Goal: Task Accomplishment & Management: Manage account settings

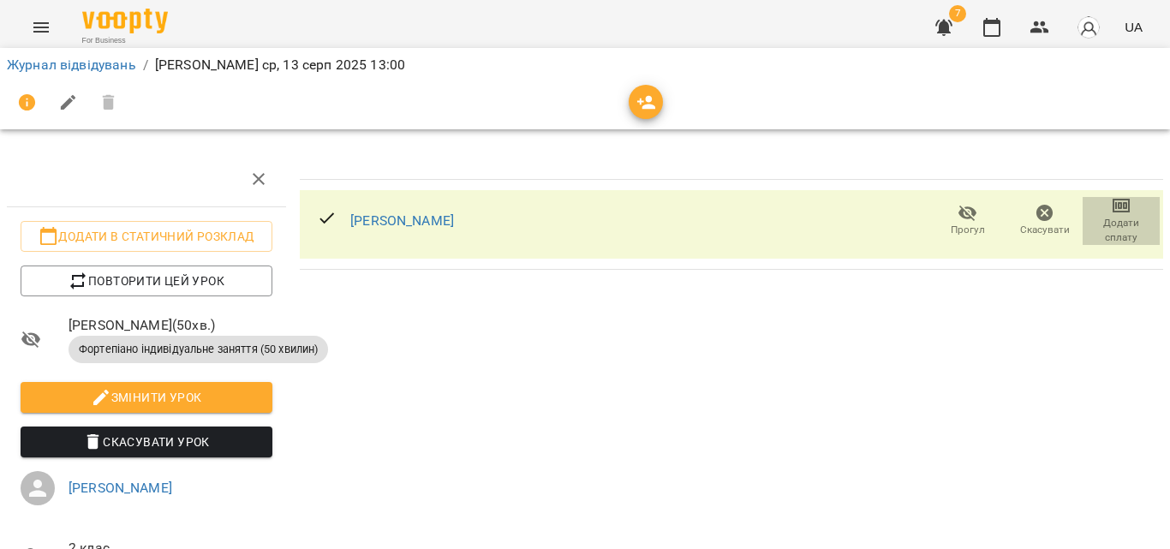
click at [1111, 213] on icon "button" at bounding box center [1121, 205] width 21 height 21
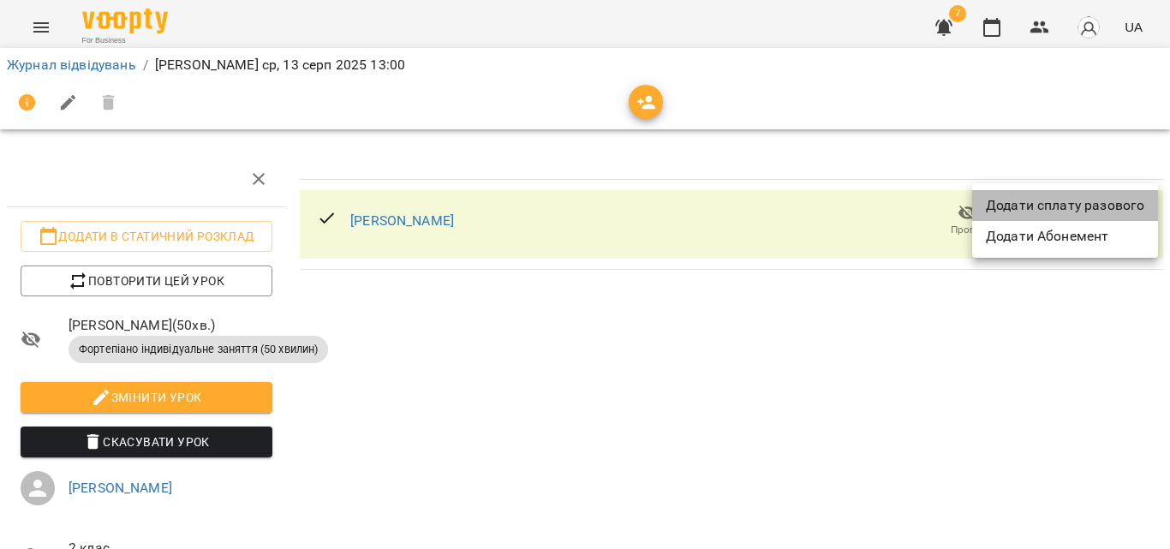
click at [1105, 208] on li "Додати сплату разового" at bounding box center [1065, 205] width 186 height 31
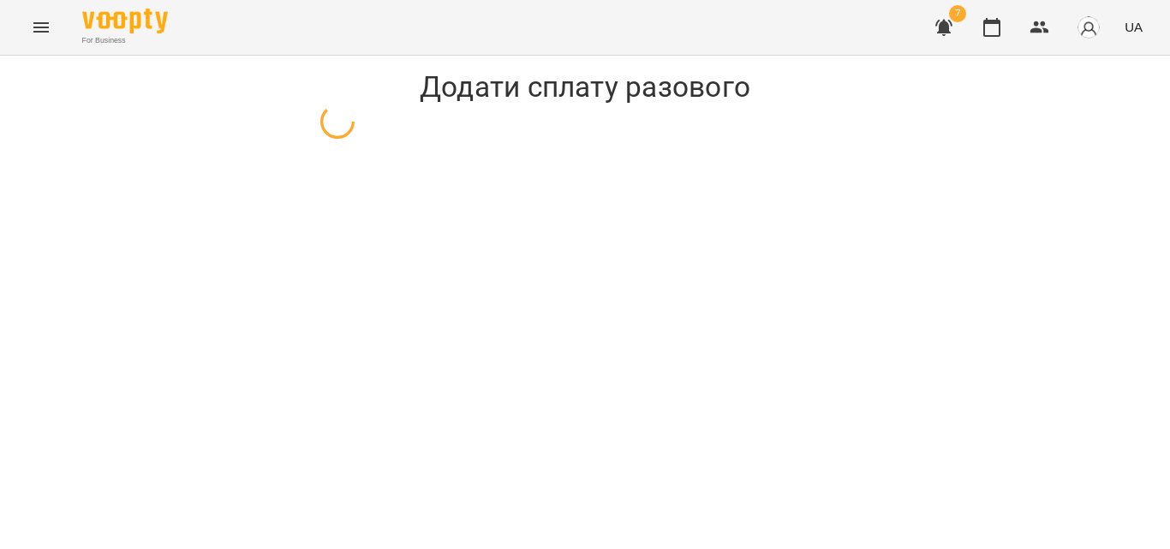
select select "**********"
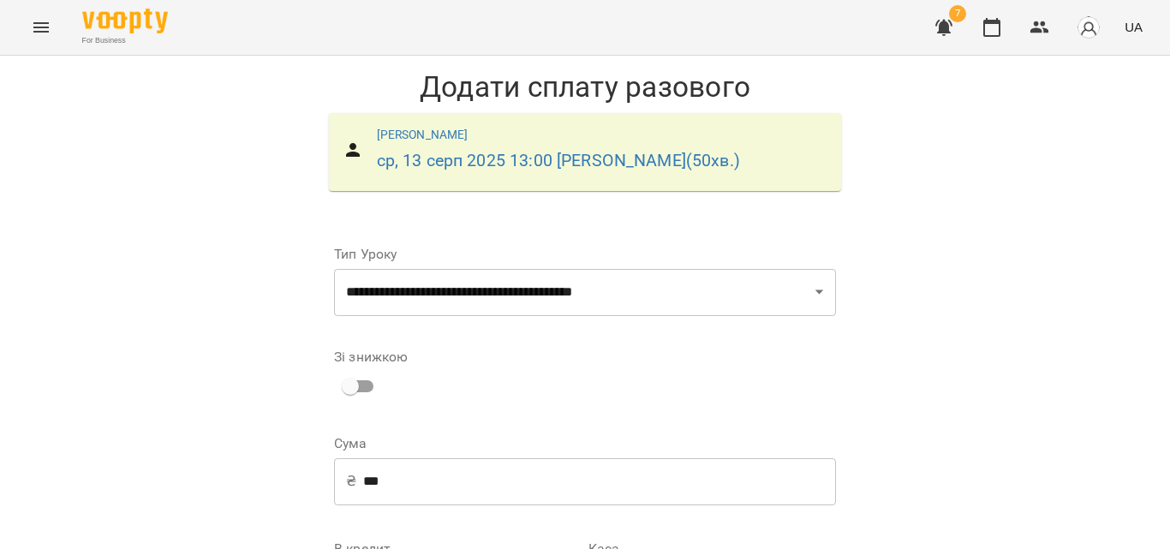
scroll to position [232, 0]
select select "****"
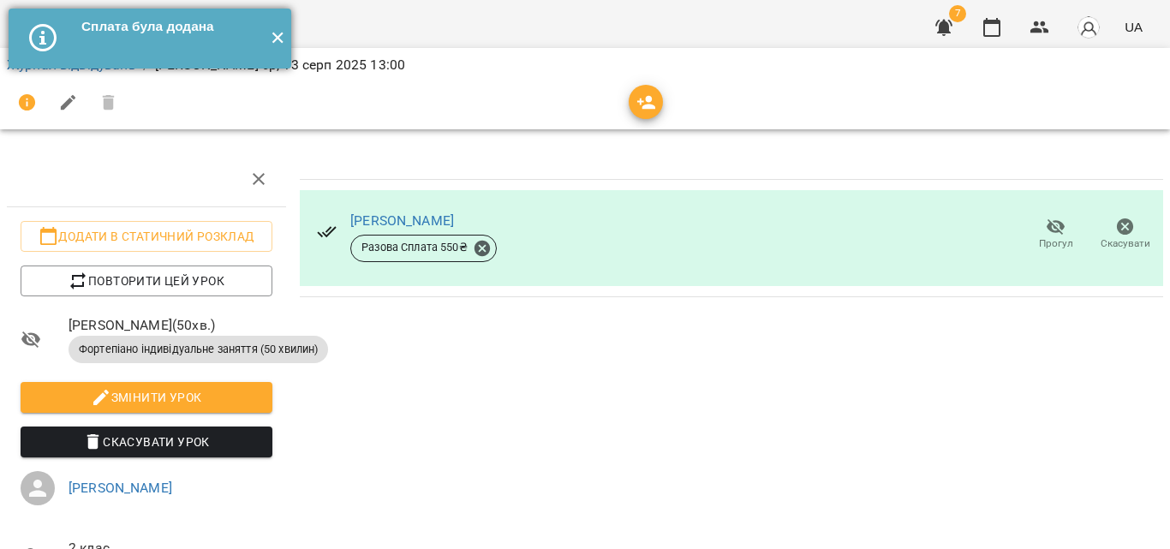
click at [277, 40] on button "✕" at bounding box center [277, 39] width 28 height 60
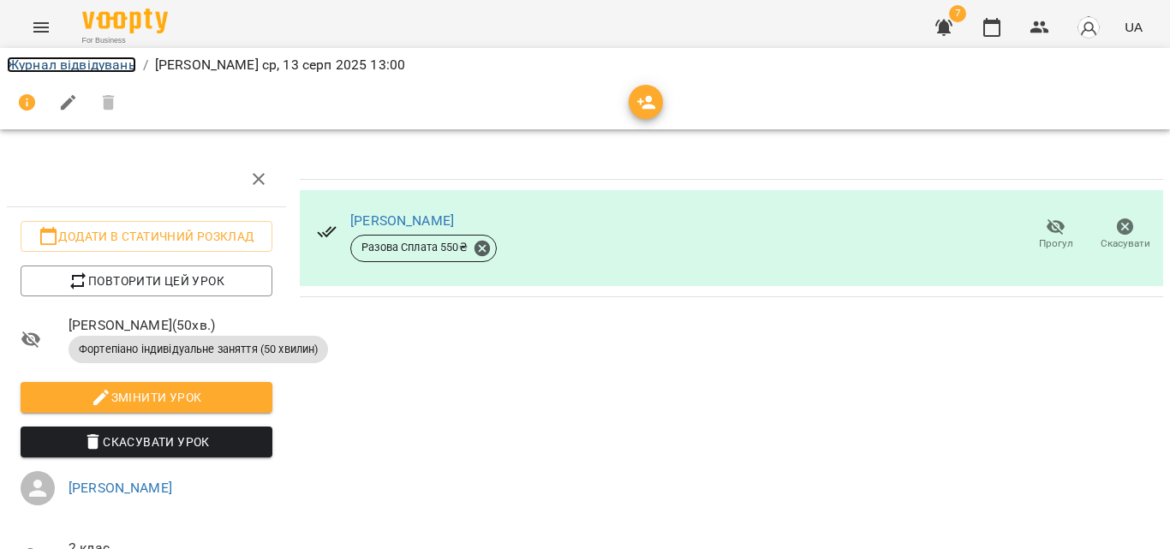
click at [117, 64] on link "Журнал відвідувань" at bounding box center [71, 65] width 129 height 16
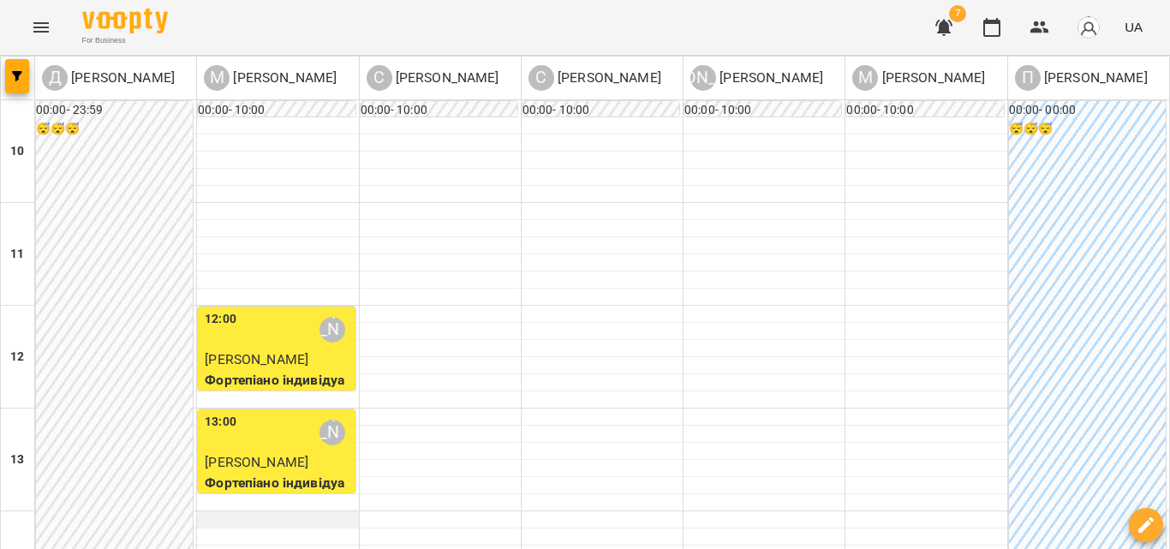
scroll to position [428, 0]
click at [39, 21] on icon "Menu" at bounding box center [41, 27] width 21 height 21
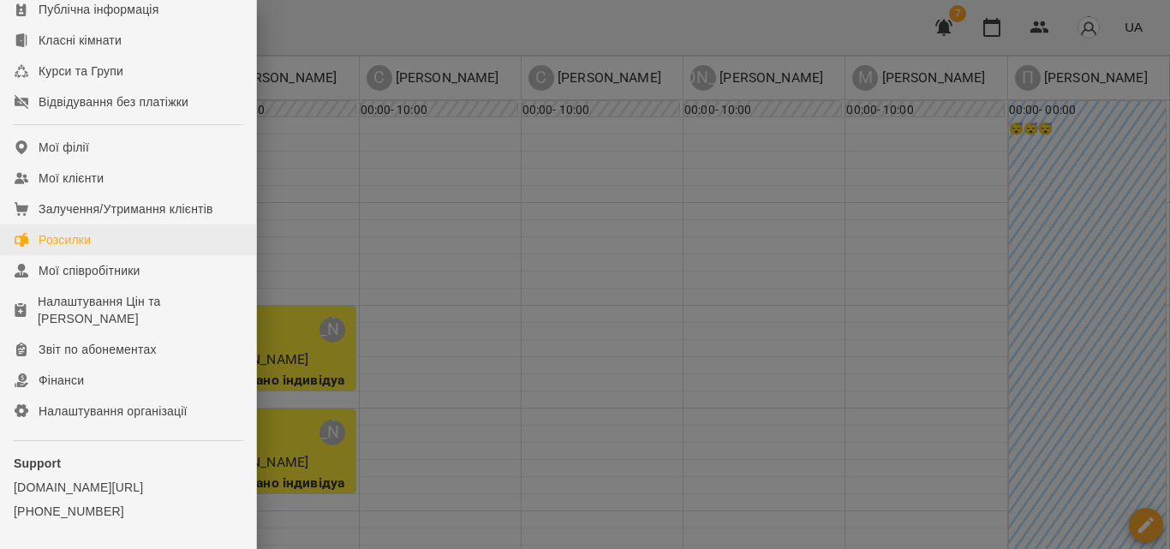
scroll to position [86, 0]
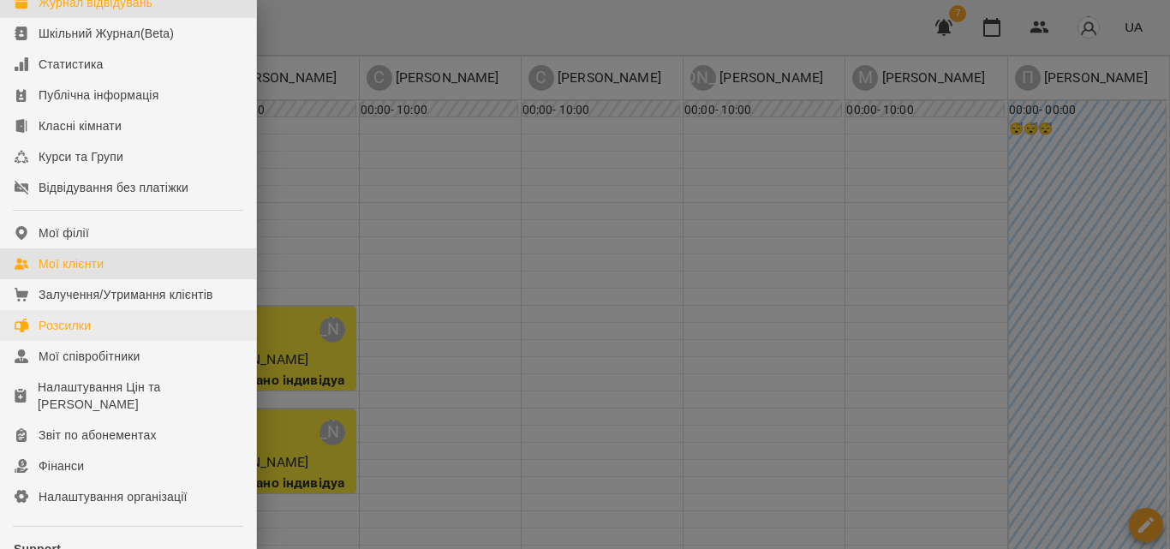
click at [127, 271] on link "Мої клієнти" at bounding box center [128, 263] width 256 height 31
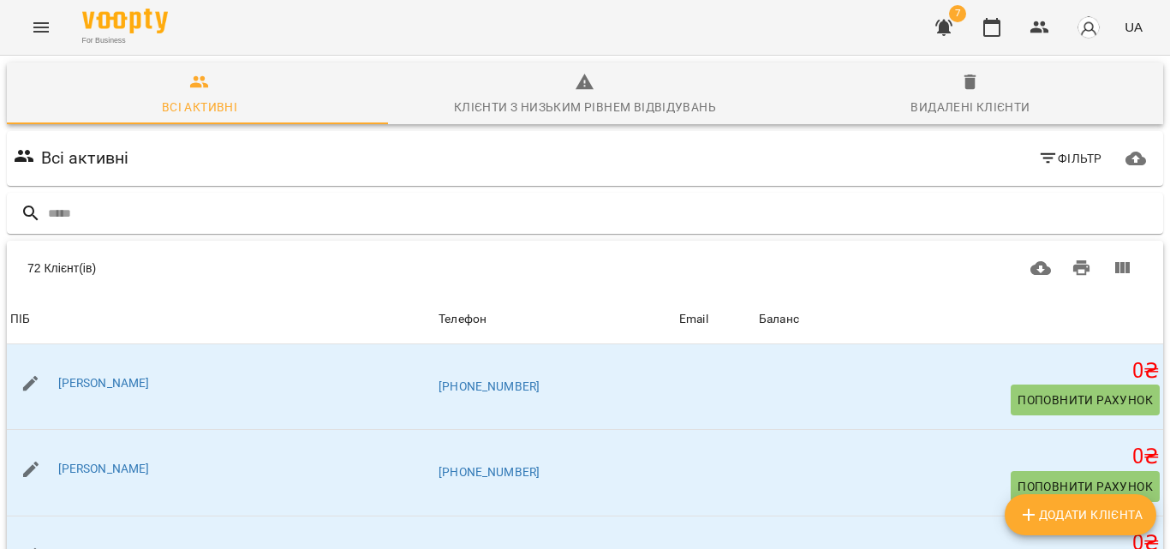
click at [44, 38] on button "Menu" at bounding box center [41, 27] width 41 height 41
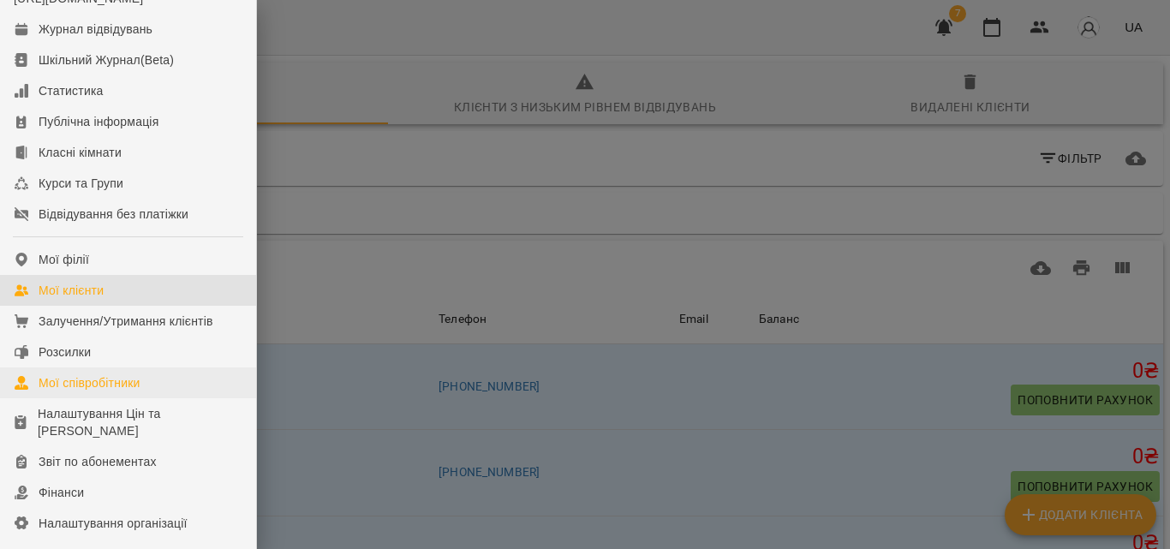
scroll to position [86, 0]
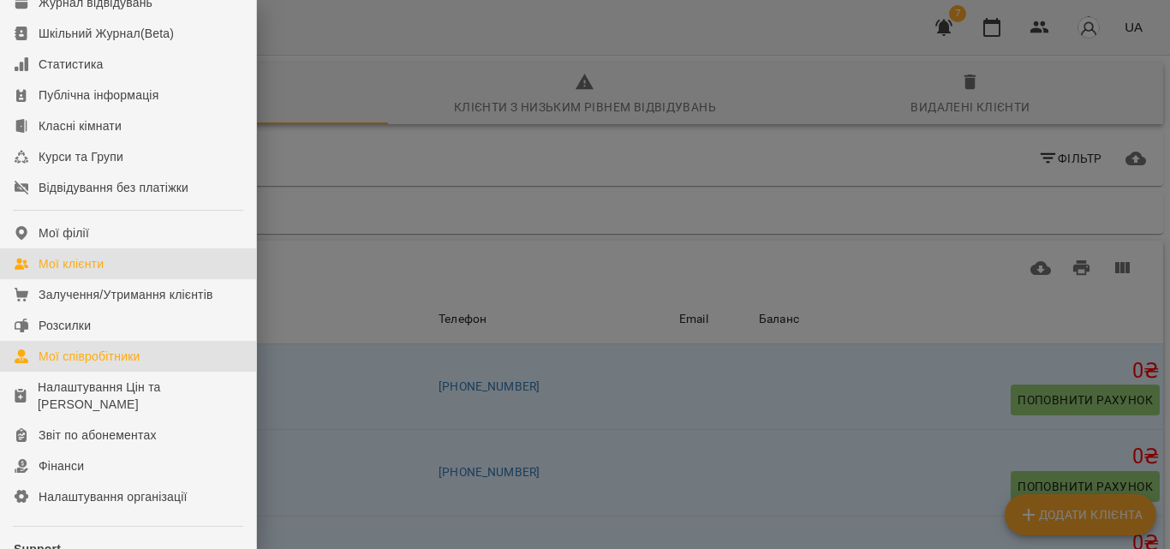
click at [123, 365] on div "Мої співробітники" at bounding box center [90, 356] width 102 height 17
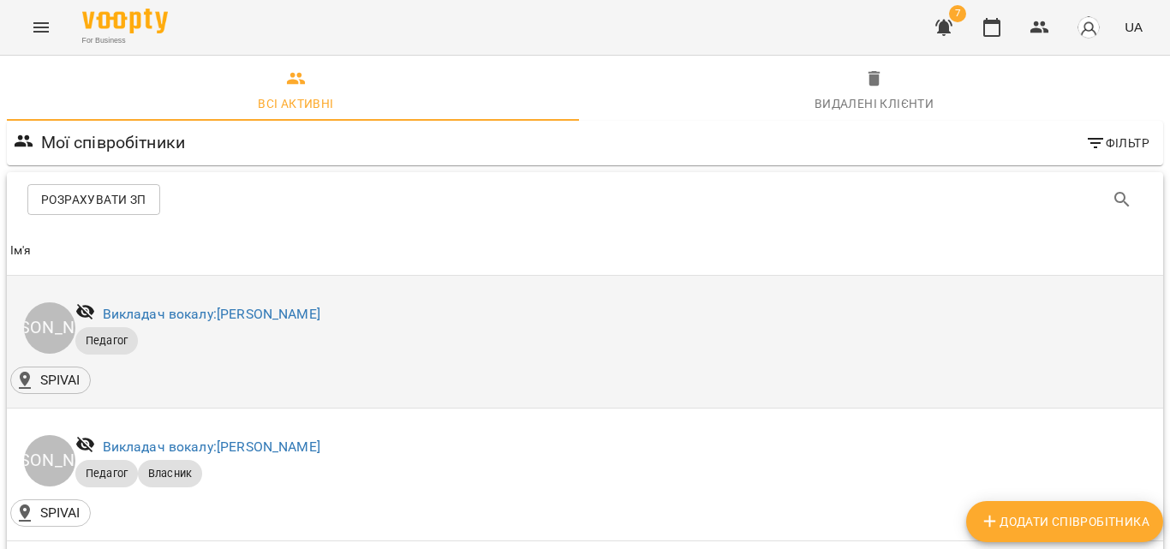
scroll to position [171, 0]
click at [255, 306] on link "Викладач вокалу: [PERSON_NAME]" at bounding box center [212, 314] width 218 height 16
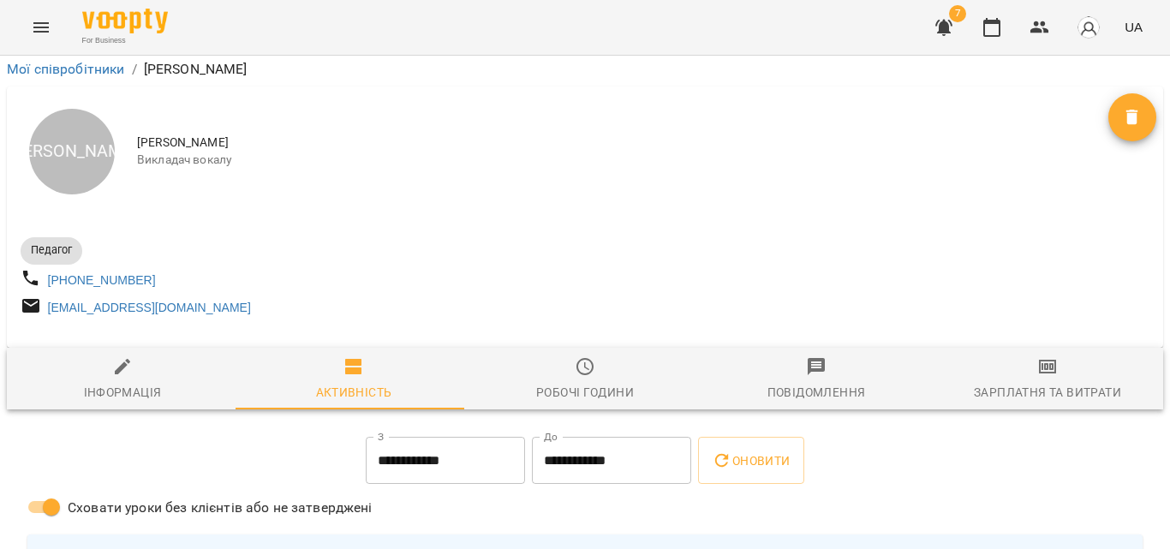
scroll to position [1199, 0]
drag, startPoint x: 364, startPoint y: 376, endPoint x: 786, endPoint y: 314, distance: 426.8
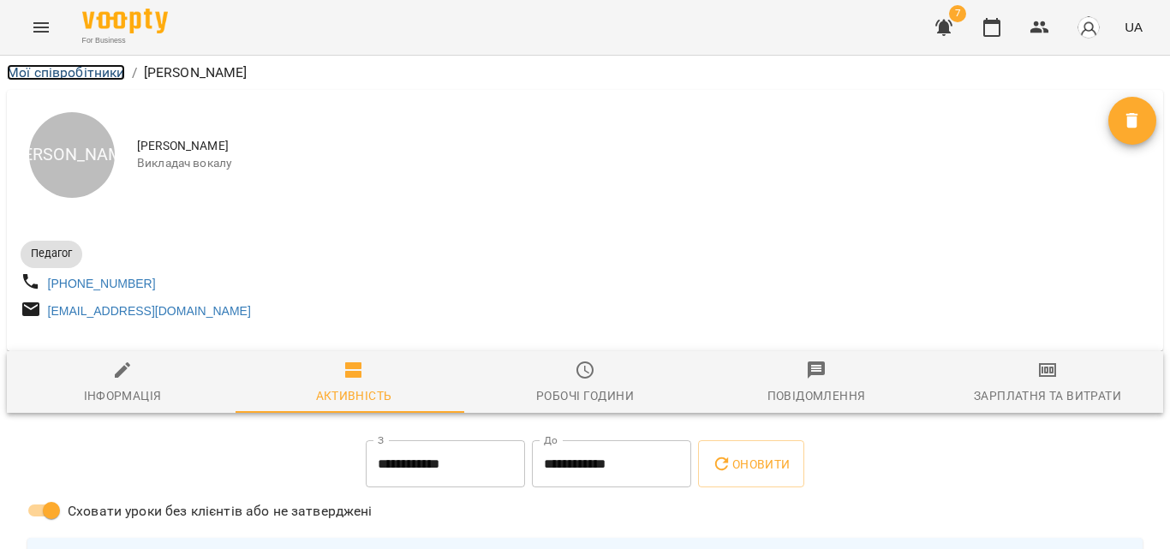
click at [81, 71] on link "Мої співробітники" at bounding box center [66, 72] width 118 height 16
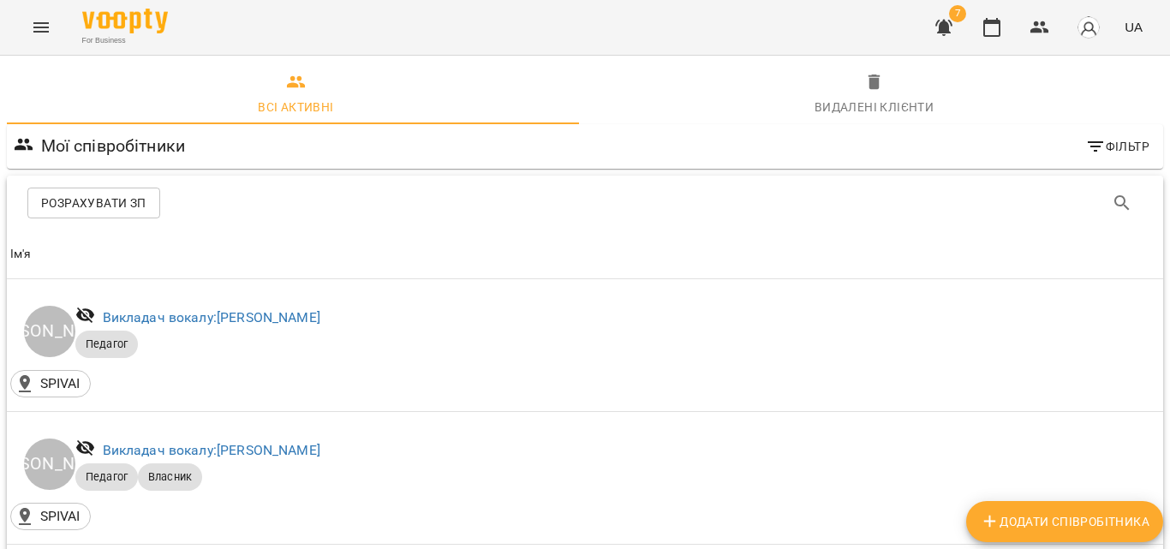
click at [51, 27] on icon "Menu" at bounding box center [41, 27] width 21 height 21
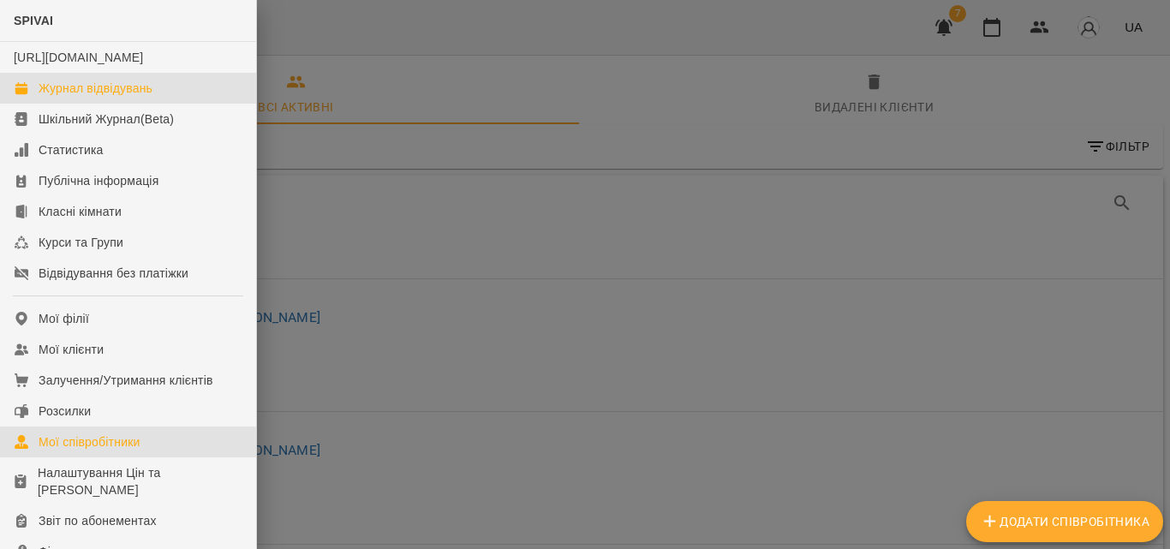
click at [110, 97] on div "Журнал відвідувань" at bounding box center [96, 88] width 114 height 17
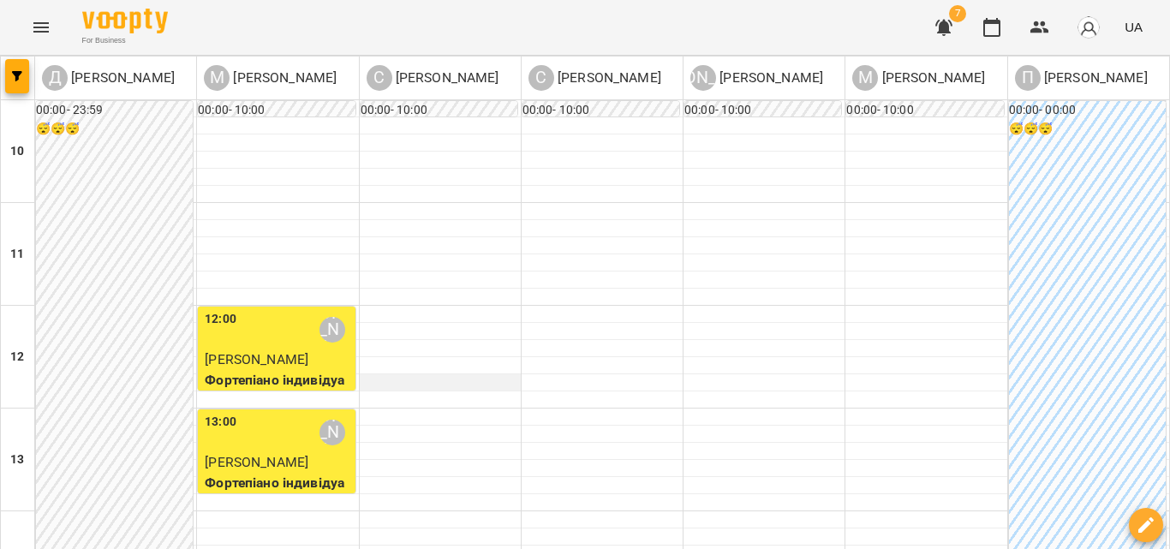
scroll to position [343, 0]
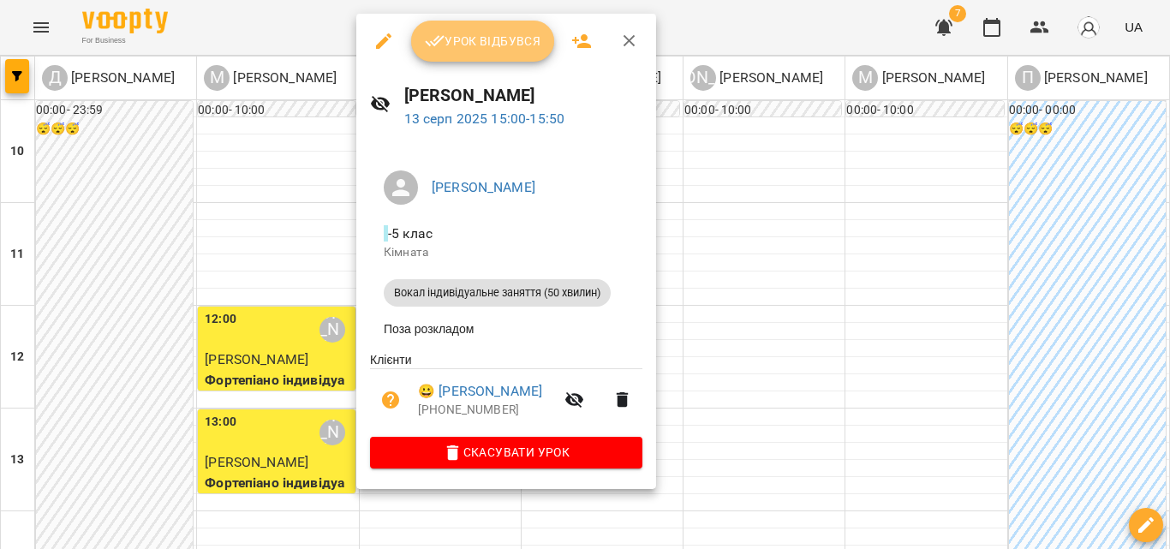
click at [512, 40] on span "Урок відбувся" at bounding box center [483, 41] width 117 height 21
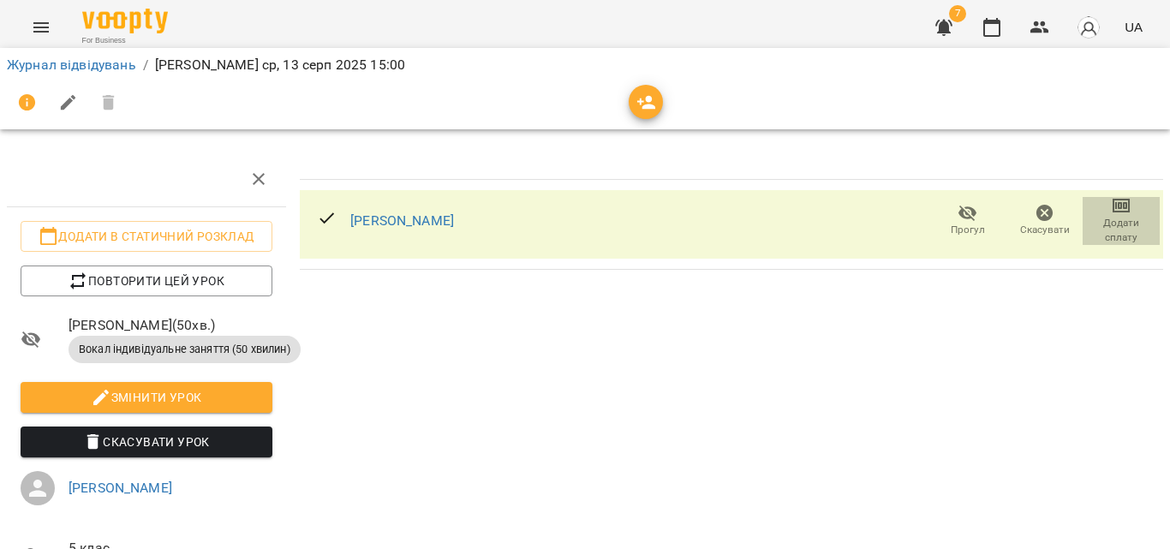
click at [1117, 222] on span "Додати сплату" at bounding box center [1121, 230] width 57 height 29
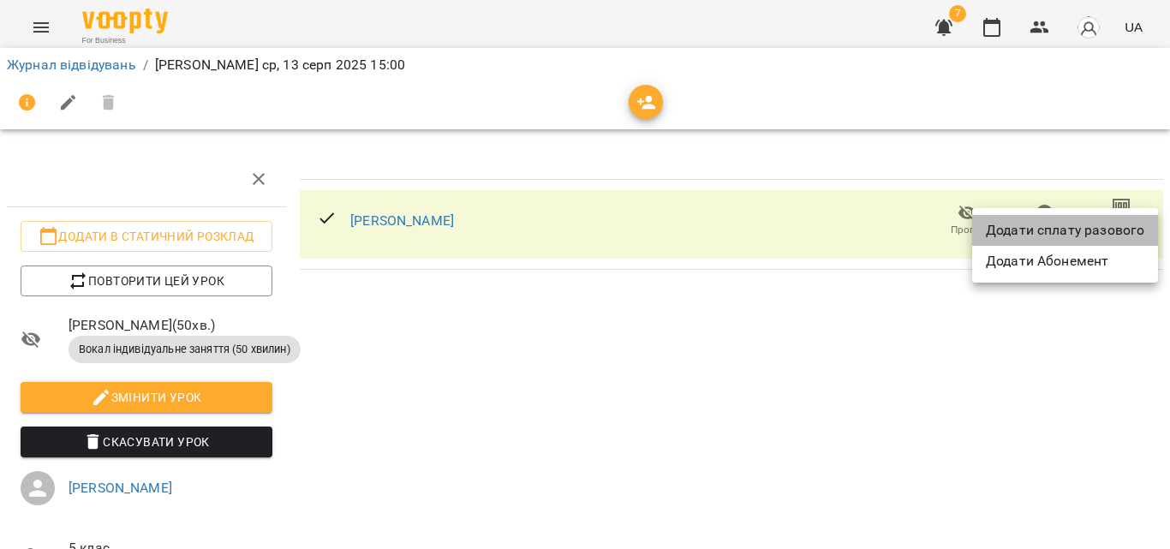
click at [1114, 222] on li "Додати сплату разового" at bounding box center [1065, 230] width 186 height 31
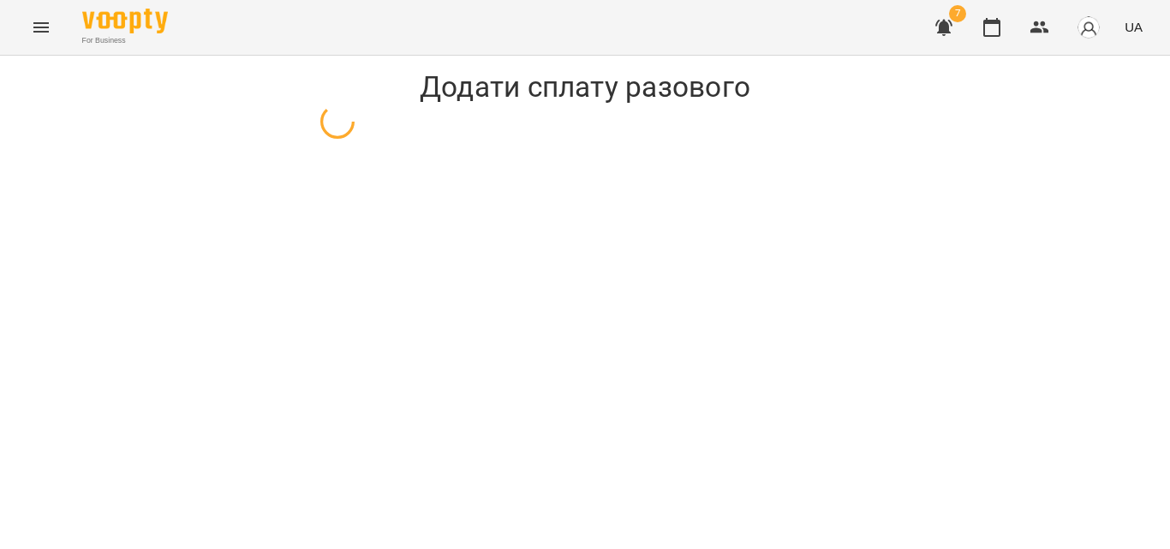
select select "**********"
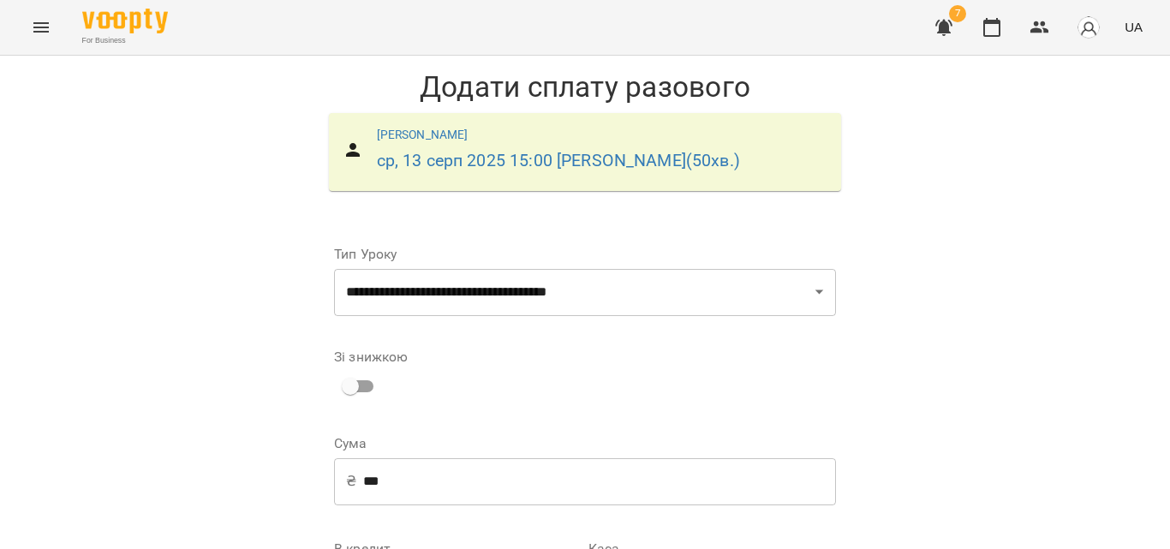
scroll to position [171, 0]
select select "****"
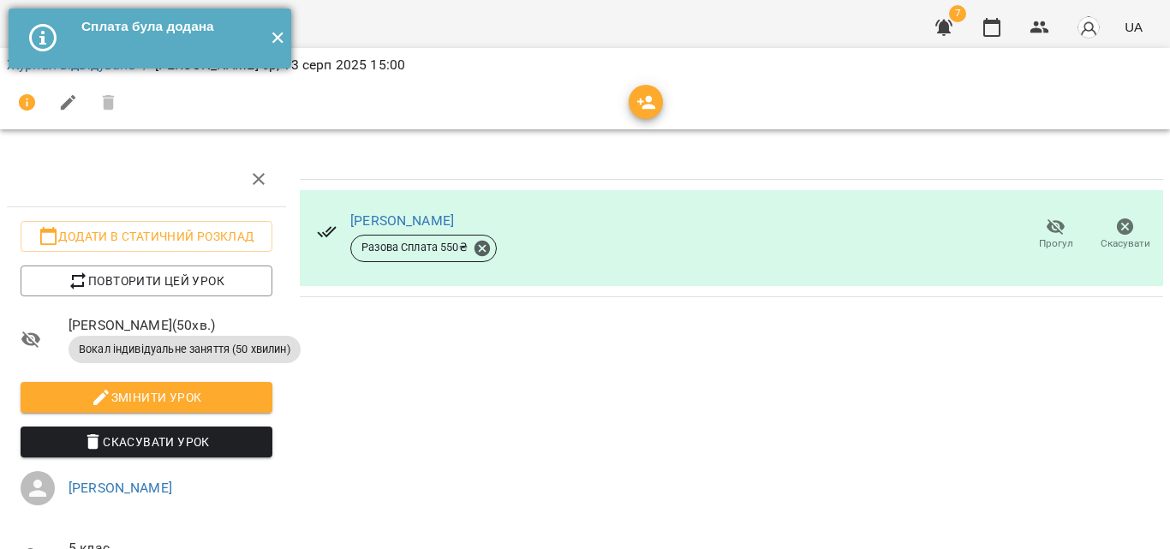
click at [286, 33] on button "✕" at bounding box center [277, 39] width 28 height 60
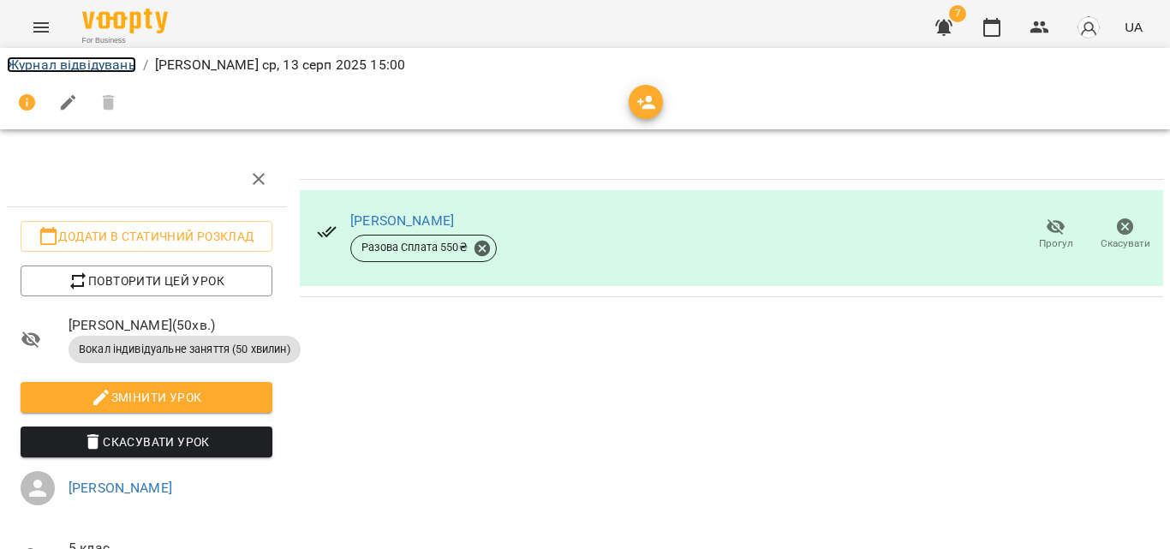
click at [124, 59] on link "Журнал відвідувань" at bounding box center [71, 65] width 129 height 16
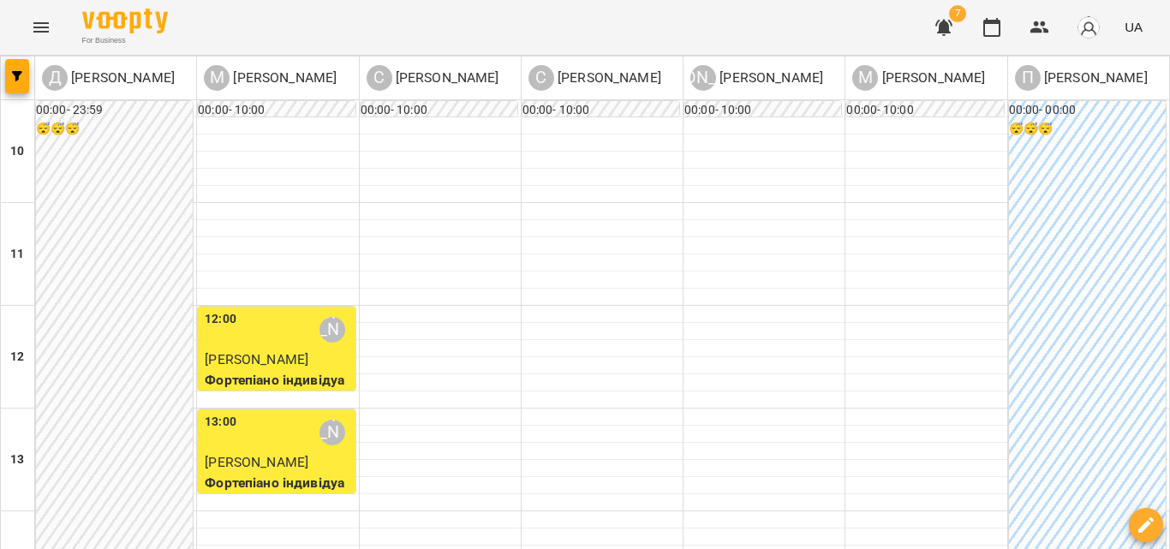
scroll to position [600, 0]
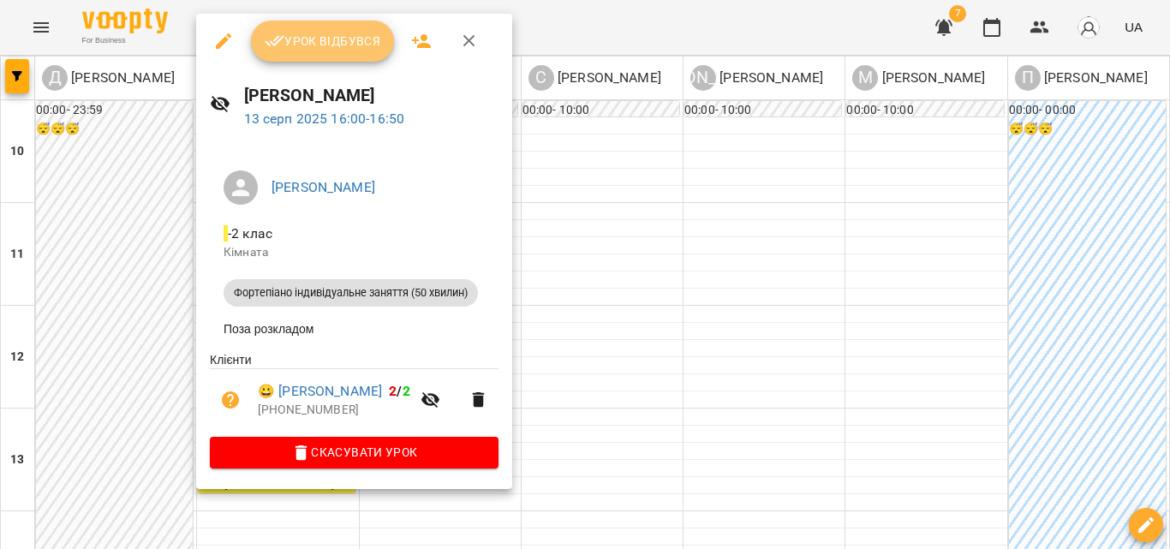
click at [377, 46] on span "Урок відбувся" at bounding box center [323, 41] width 117 height 21
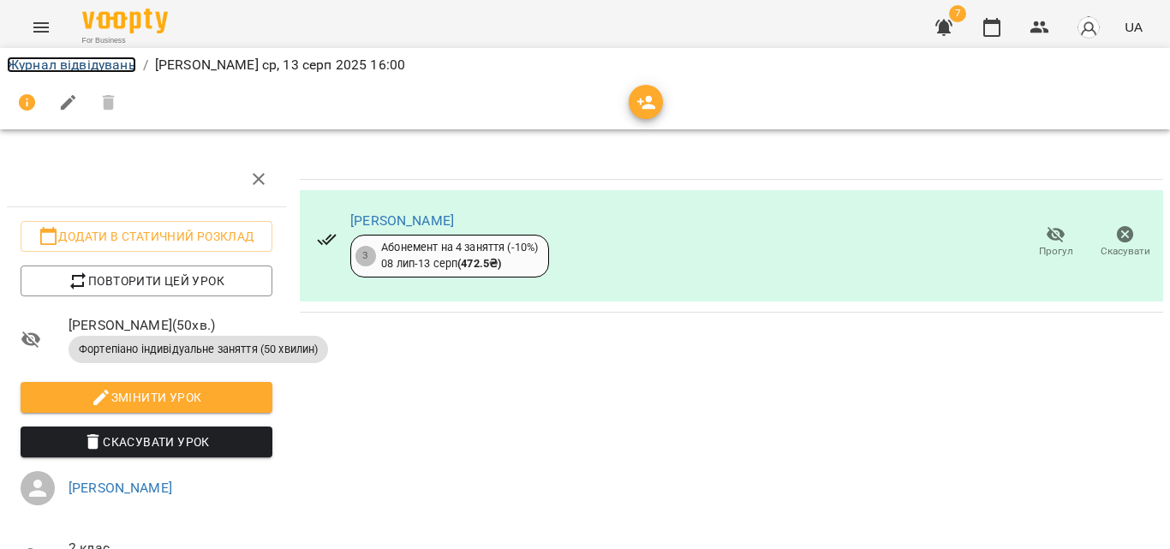
click at [94, 59] on link "Журнал відвідувань" at bounding box center [71, 65] width 129 height 16
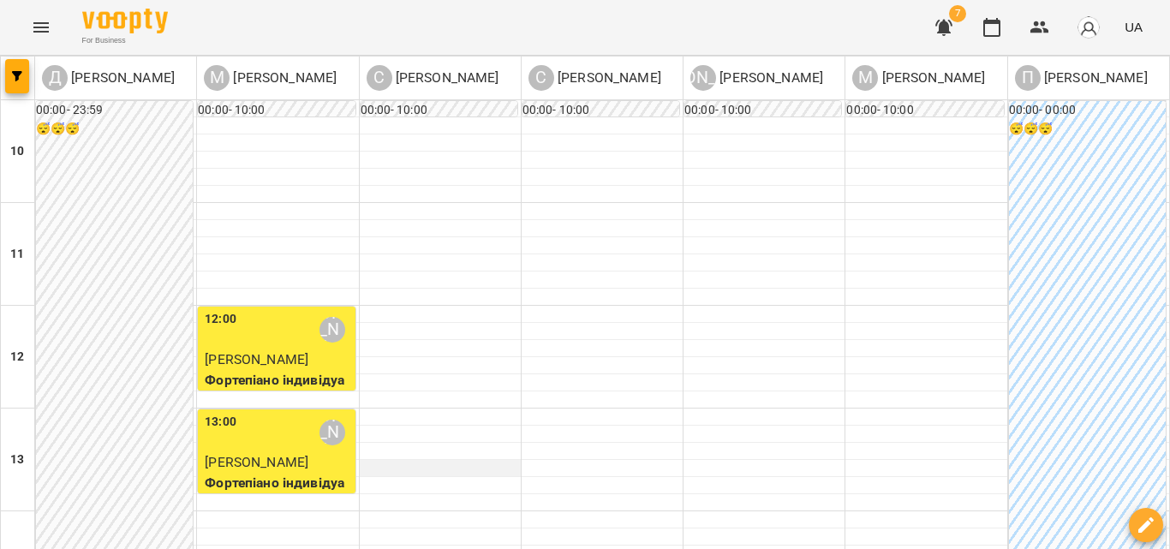
scroll to position [514, 0]
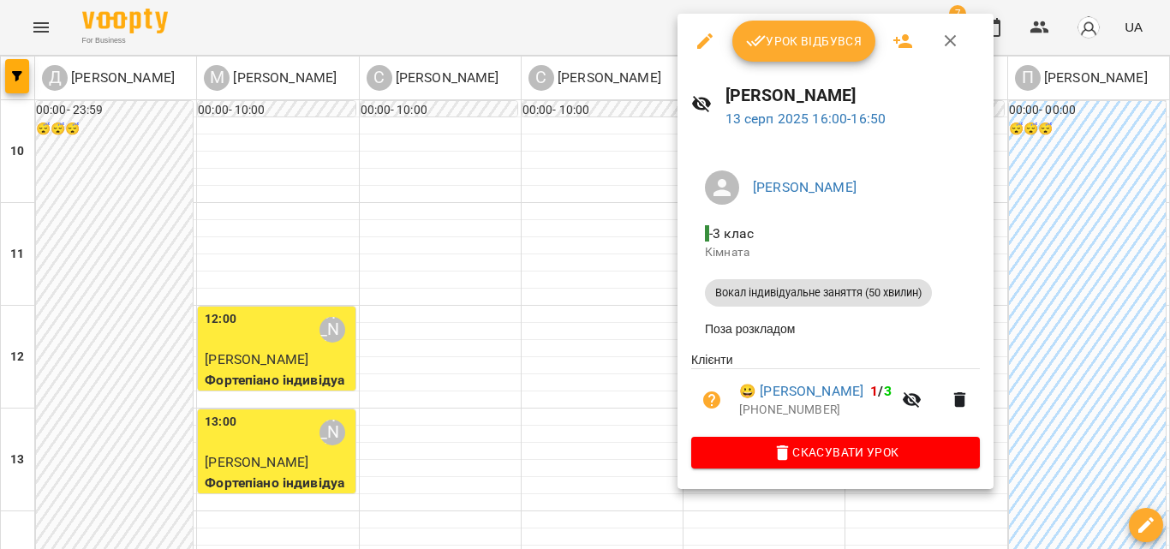
click at [824, 32] on span "Урок відбувся" at bounding box center [804, 41] width 117 height 21
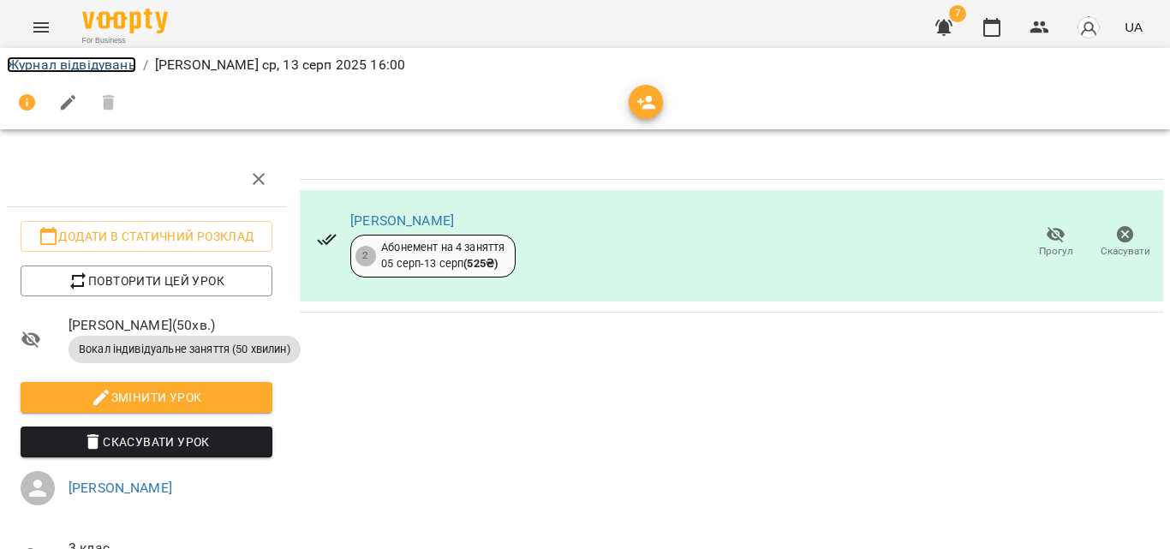
click at [92, 71] on link "Журнал відвідувань" at bounding box center [71, 65] width 129 height 16
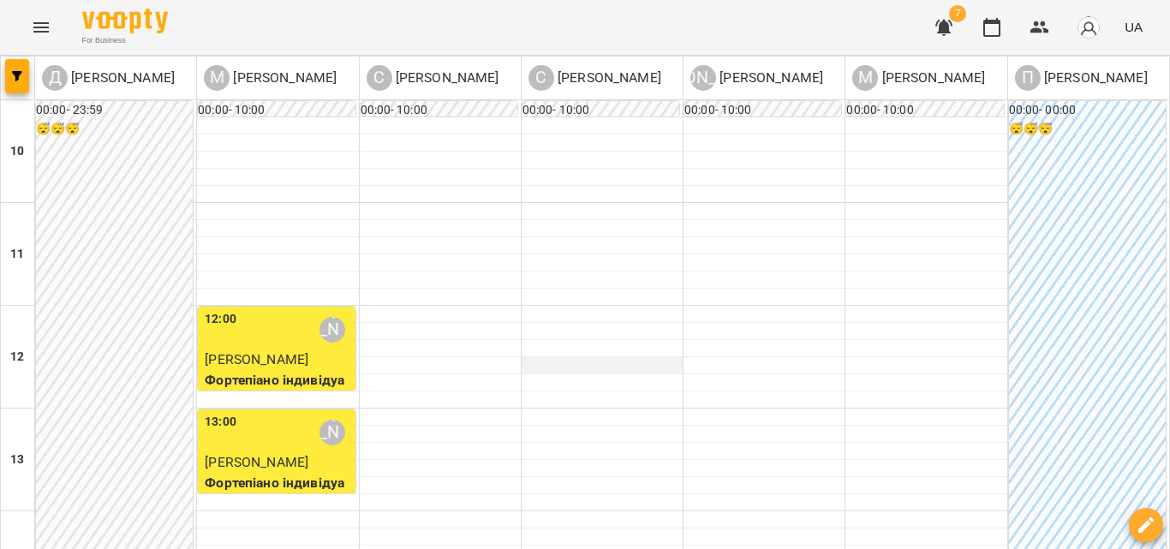
scroll to position [693, 0]
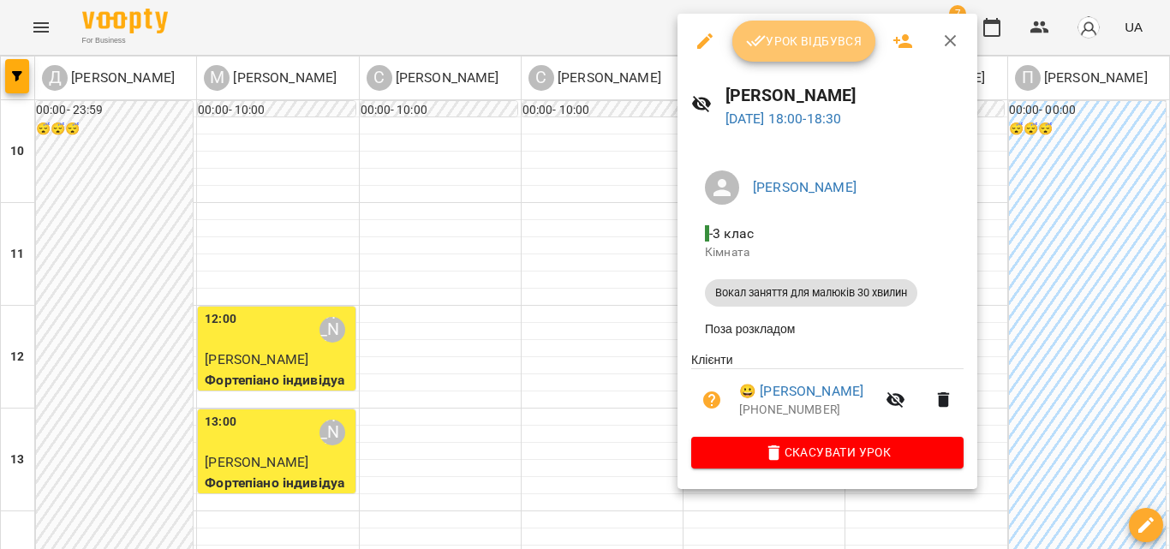
click at [797, 43] on span "Урок відбувся" at bounding box center [804, 41] width 117 height 21
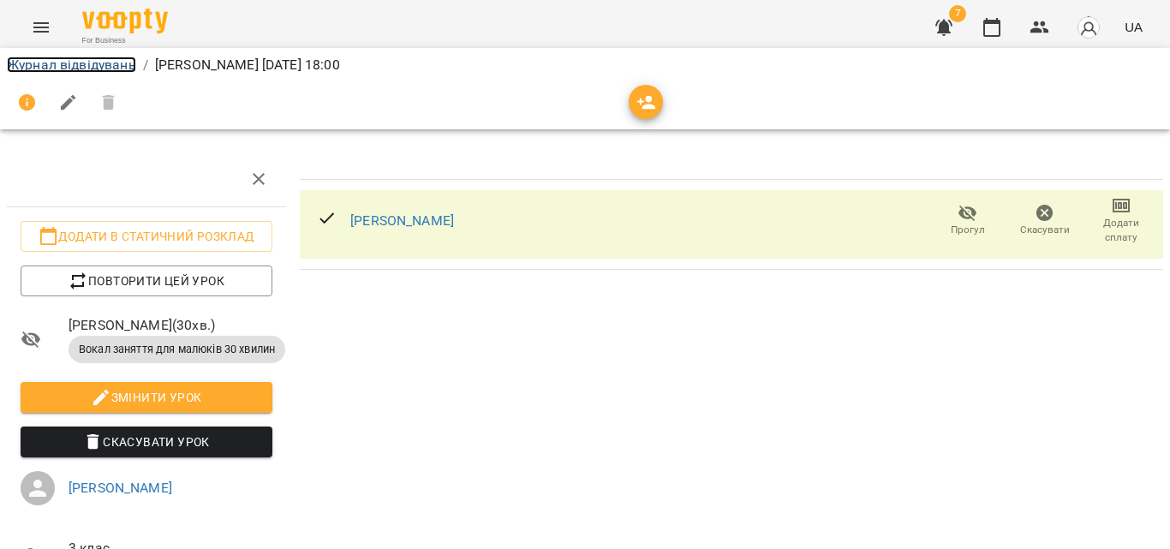
click at [106, 66] on link "Журнал відвідувань" at bounding box center [71, 65] width 129 height 16
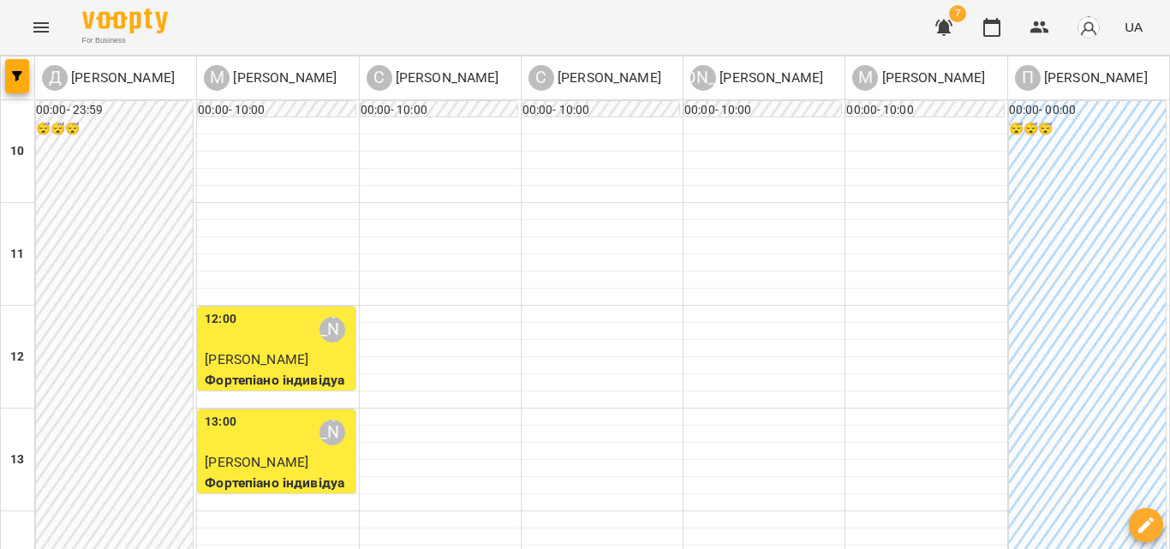
scroll to position [600, 0]
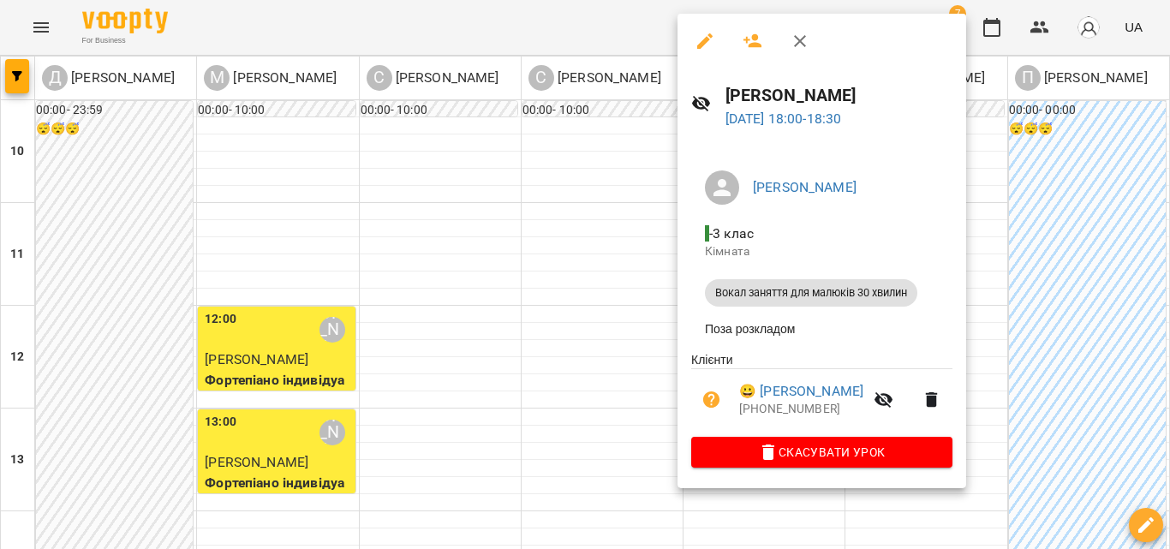
click at [710, 42] on icon "button" at bounding box center [705, 41] width 21 height 21
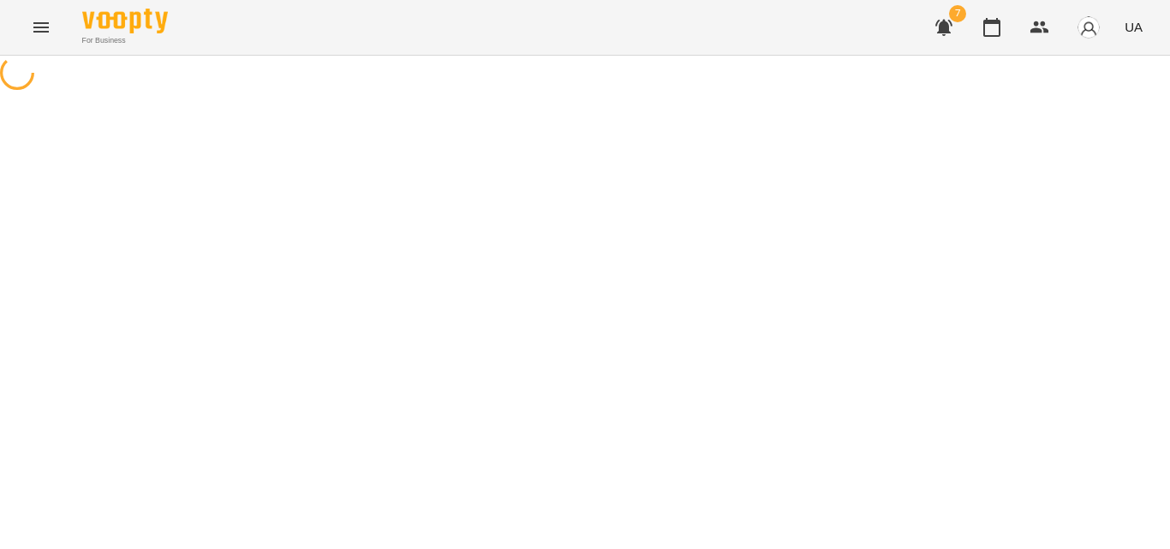
select select "**********"
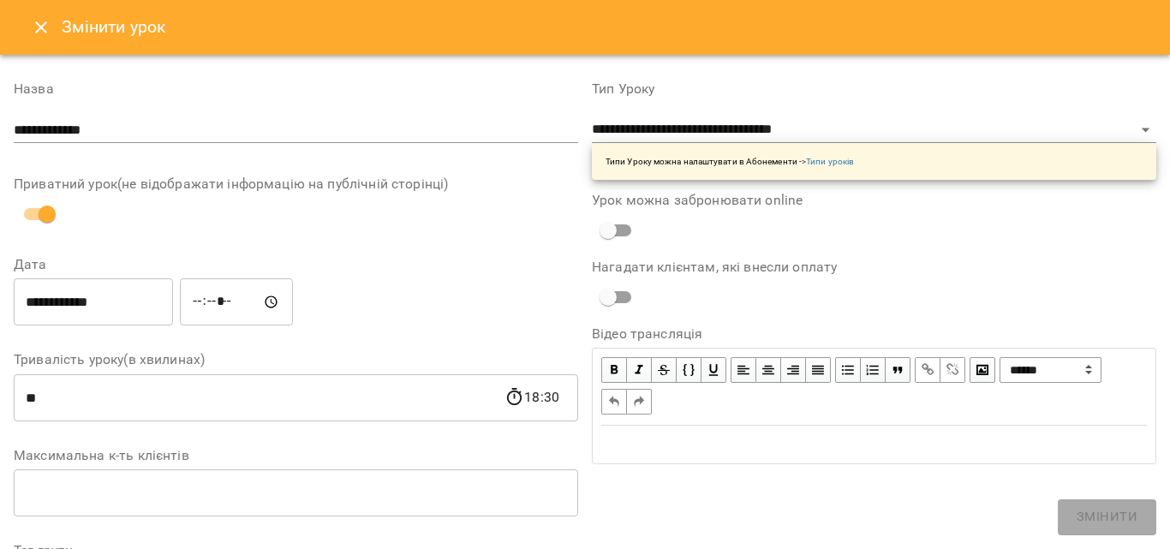
click at [51, 15] on button "Close" at bounding box center [41, 27] width 41 height 41
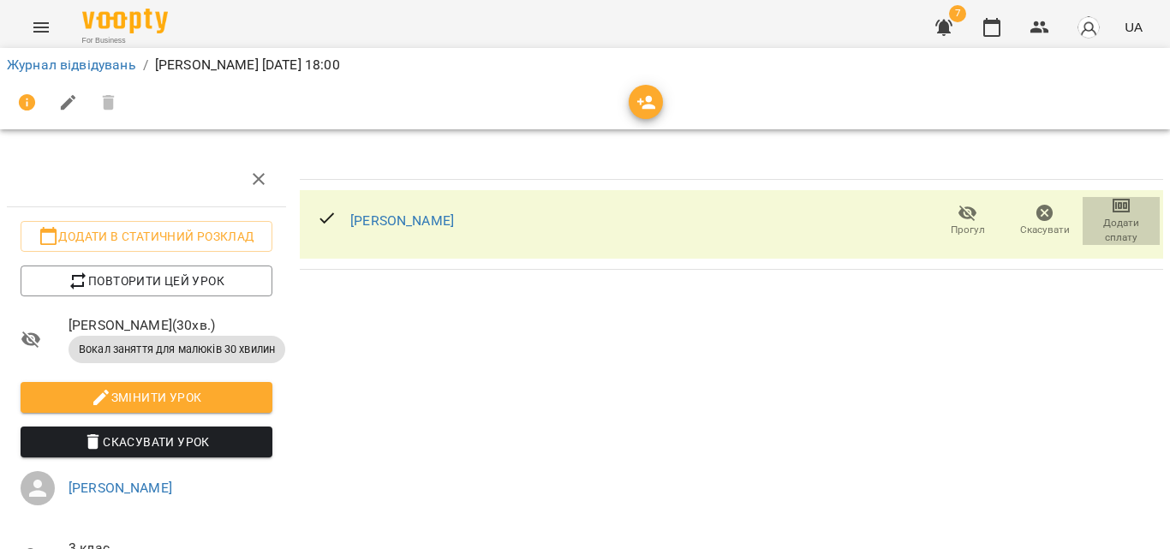
click at [1109, 221] on span "Додати сплату" at bounding box center [1121, 230] width 57 height 29
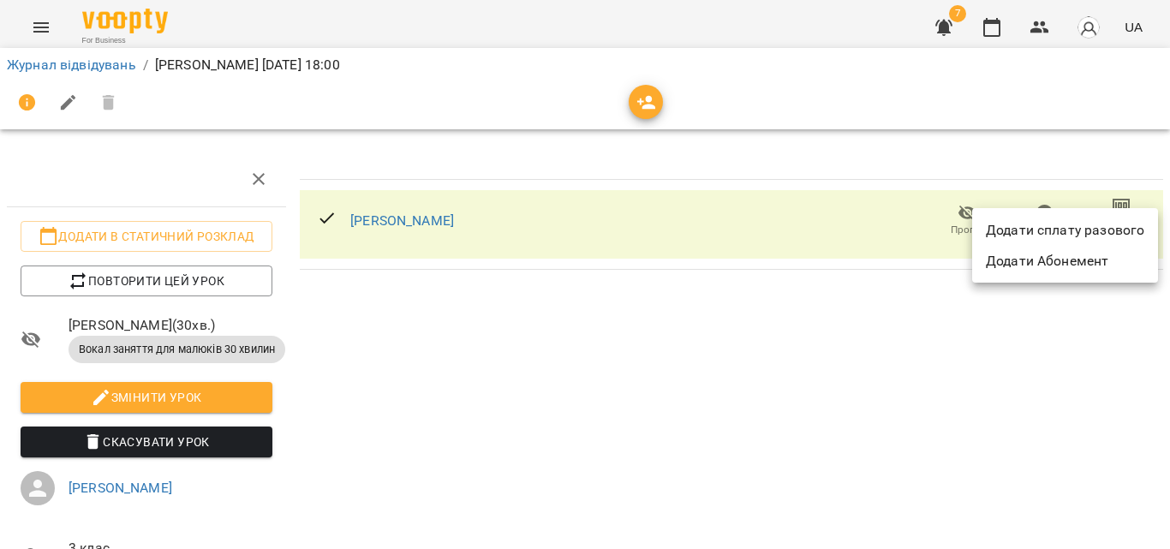
click at [1103, 223] on li "Додати сплату разового" at bounding box center [1065, 230] width 186 height 31
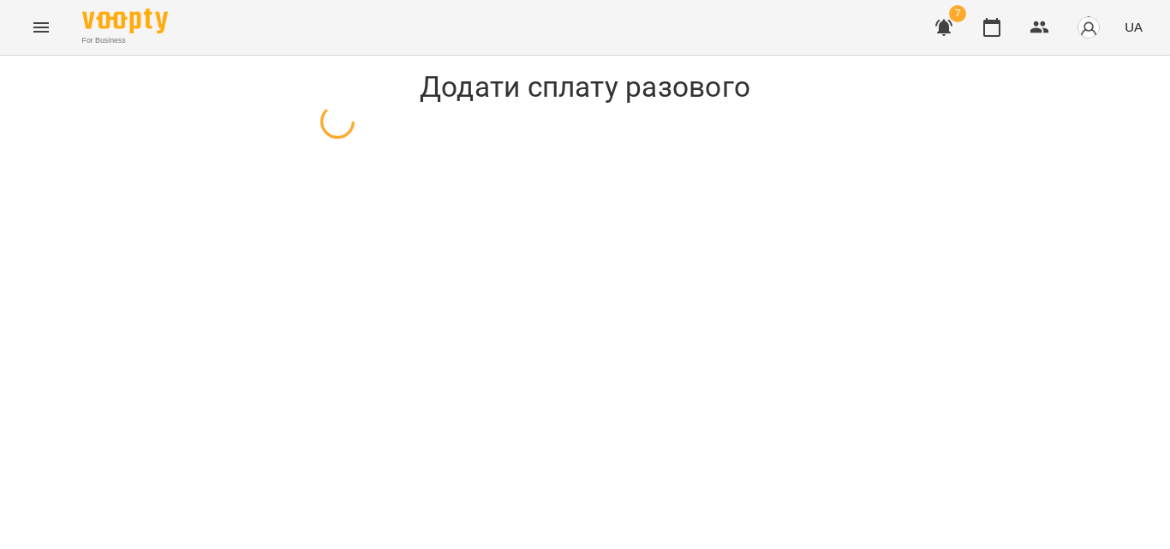
select select "**********"
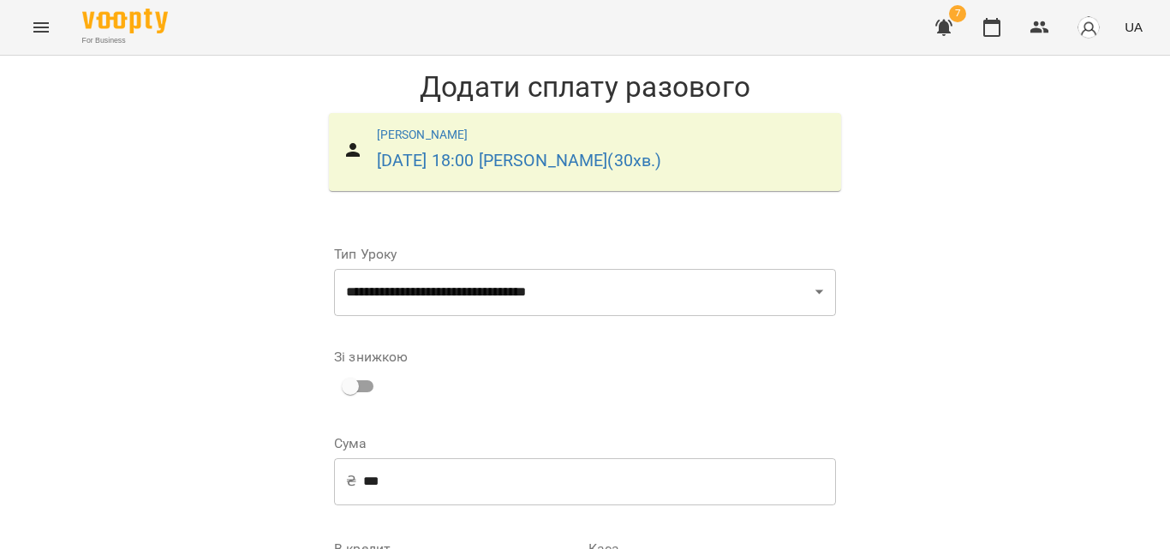
scroll to position [232, 0]
select select "****"
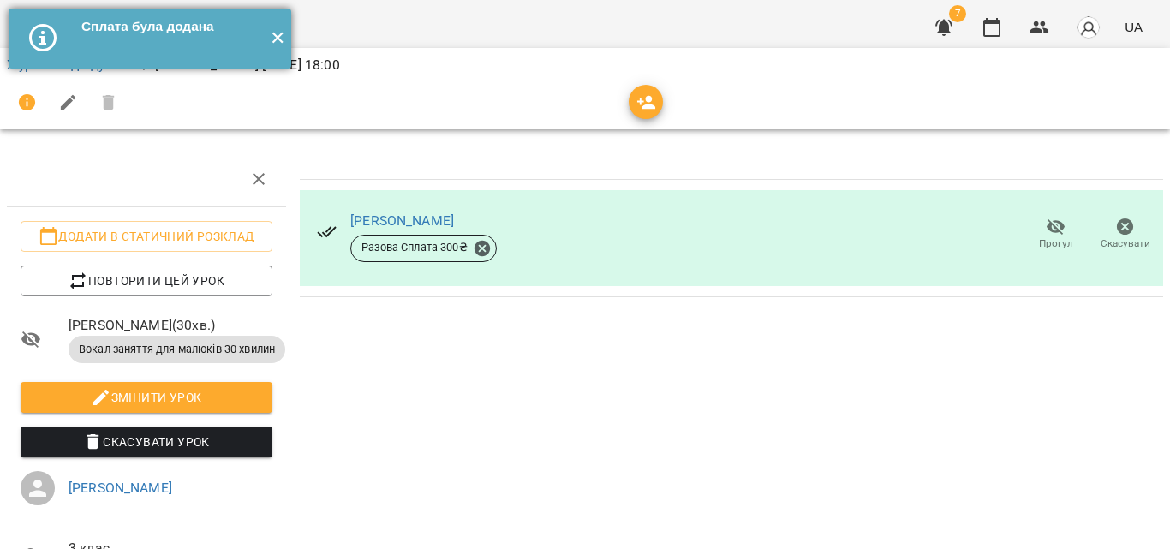
click at [287, 40] on button "✕" at bounding box center [277, 39] width 28 height 60
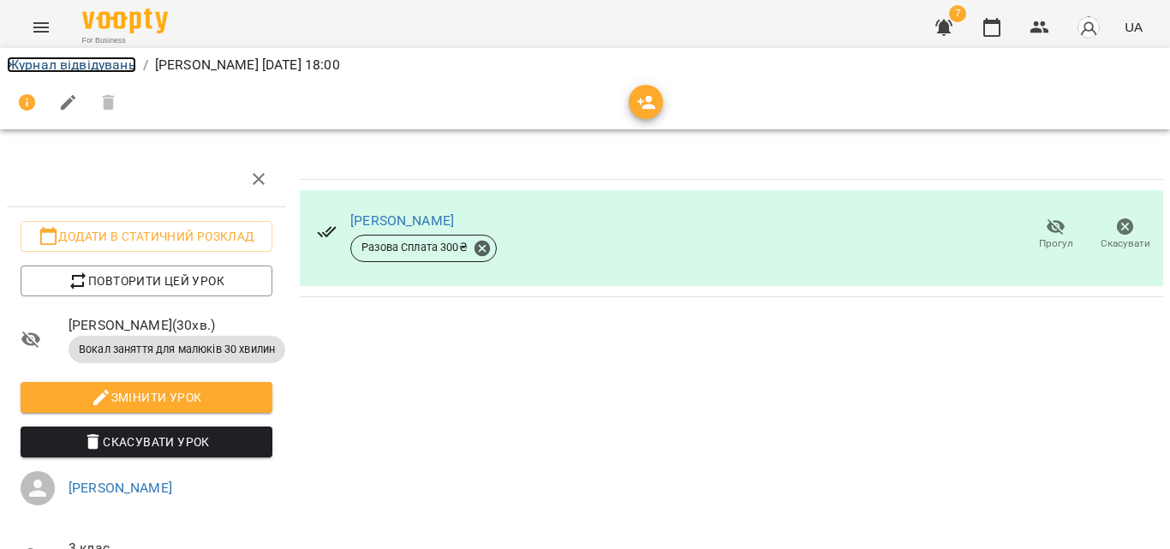
click at [57, 68] on link "Журнал відвідувань" at bounding box center [71, 65] width 129 height 16
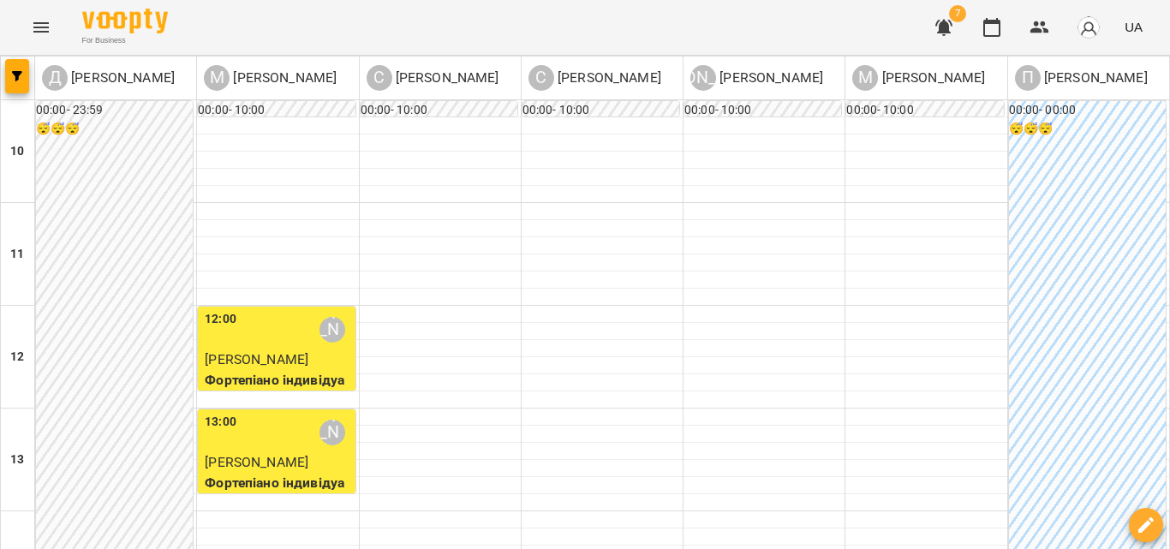
scroll to position [693, 0]
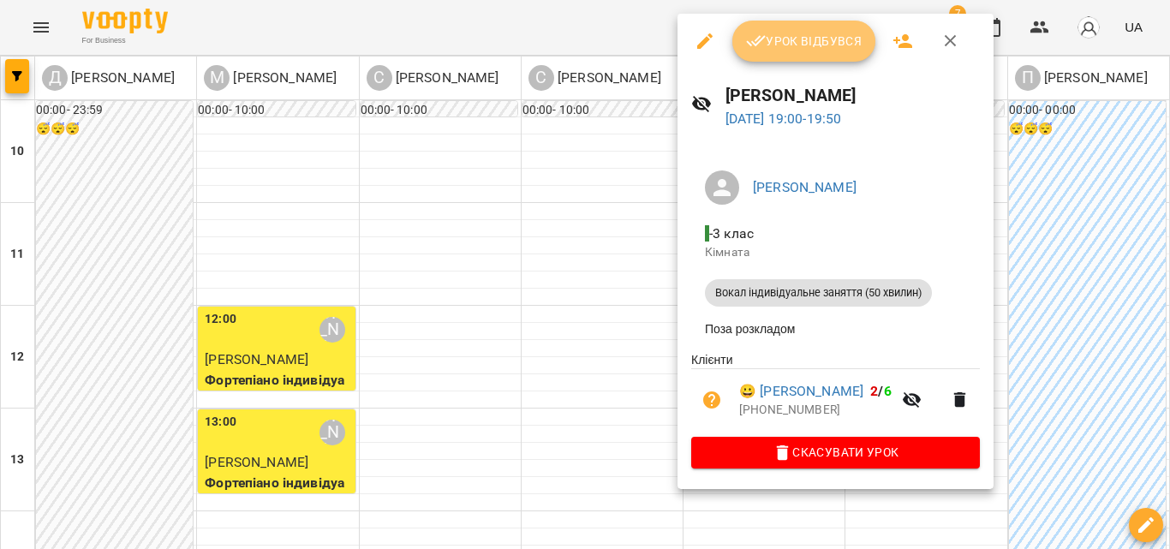
click at [775, 44] on span "Урок відбувся" at bounding box center [804, 41] width 117 height 21
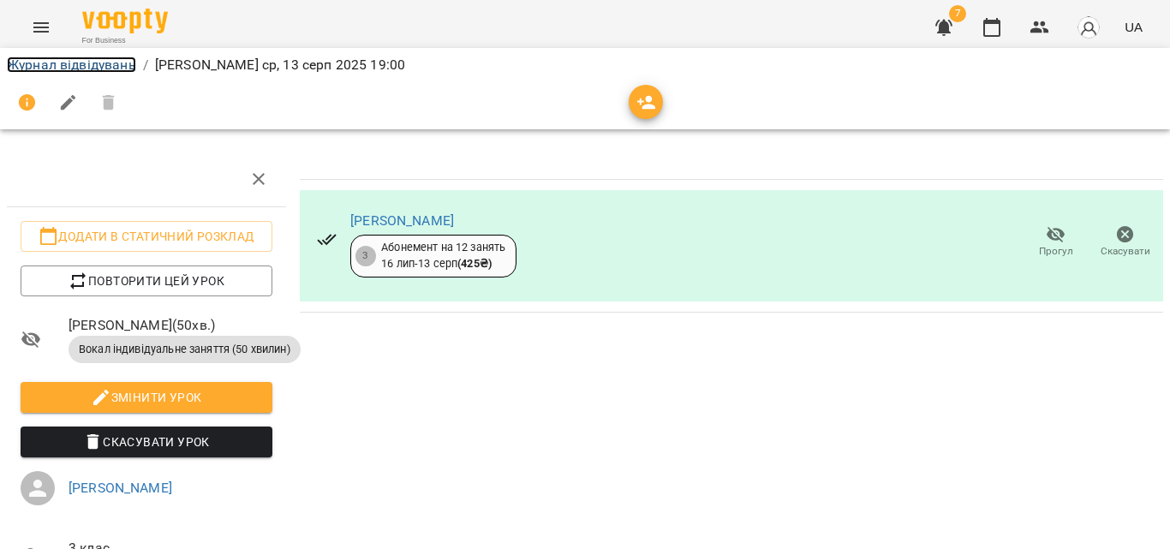
click at [88, 60] on link "Журнал відвідувань" at bounding box center [71, 65] width 129 height 16
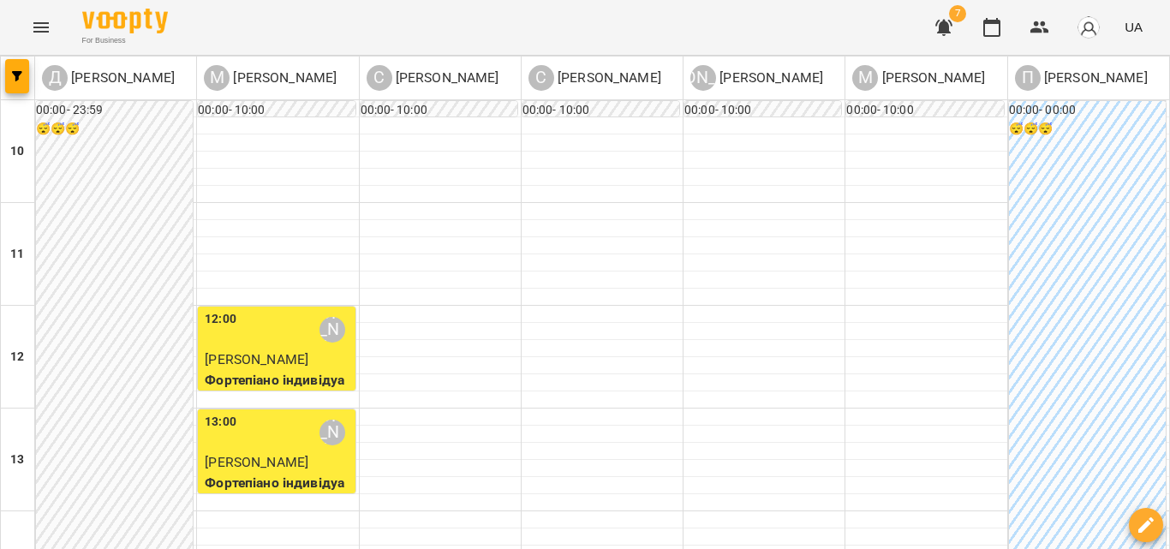
scroll to position [693, 0]
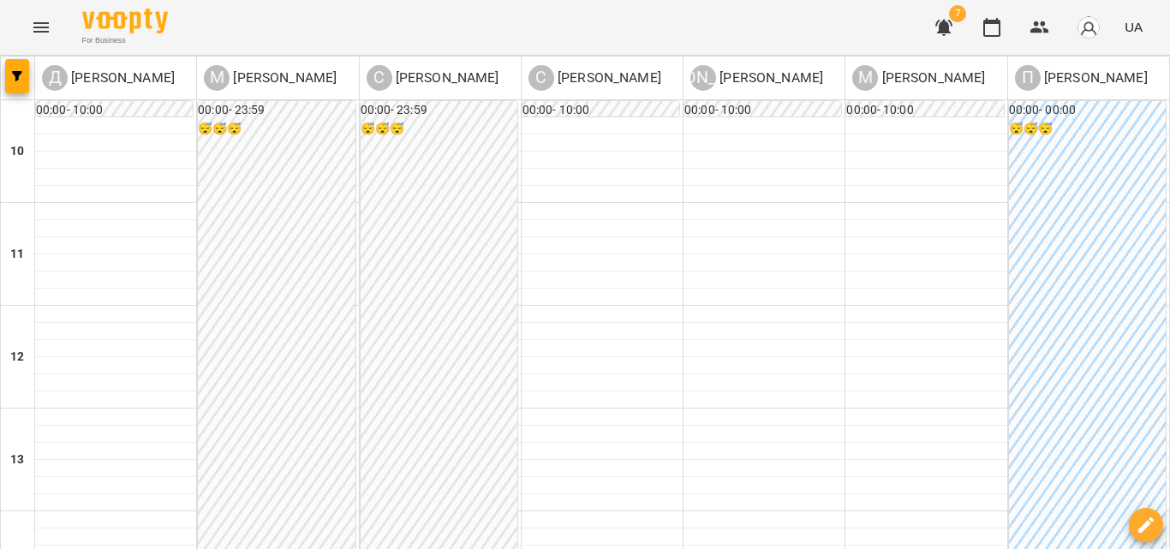
type input "**********"
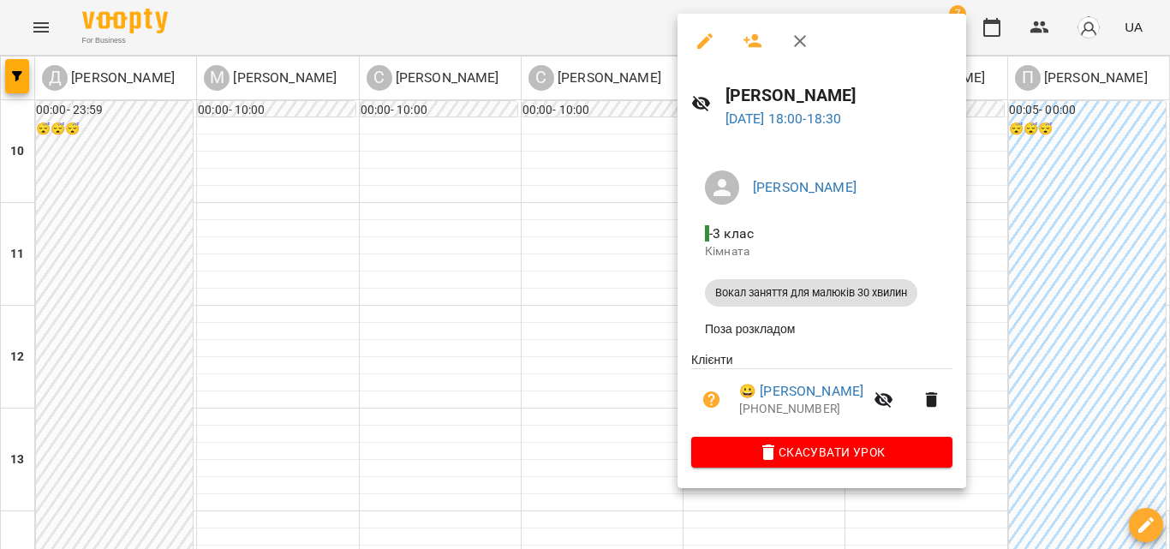
click at [718, 42] on button "button" at bounding box center [704, 41] width 41 height 41
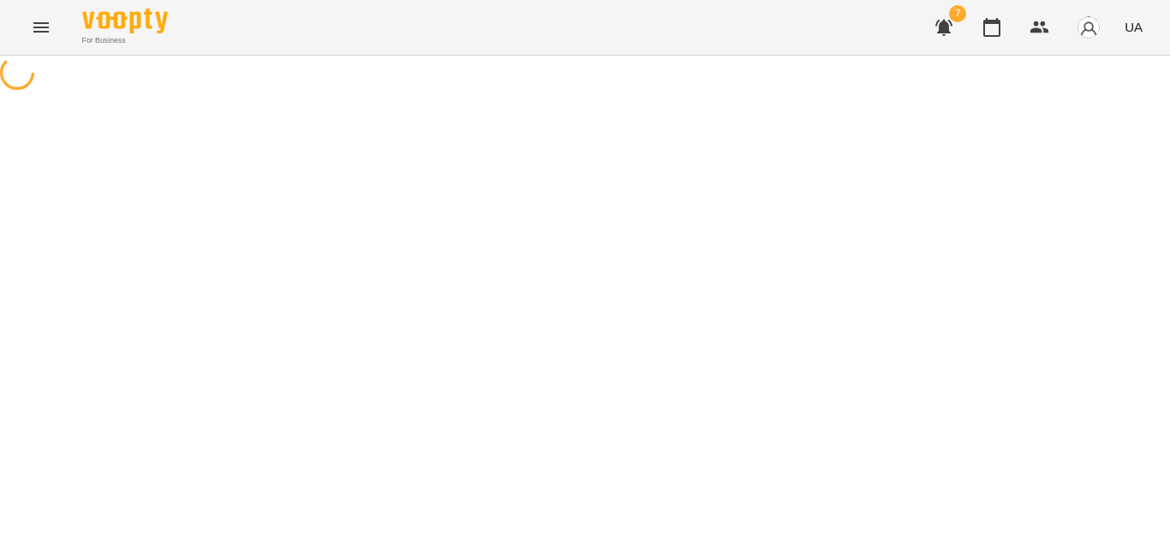
select select "**********"
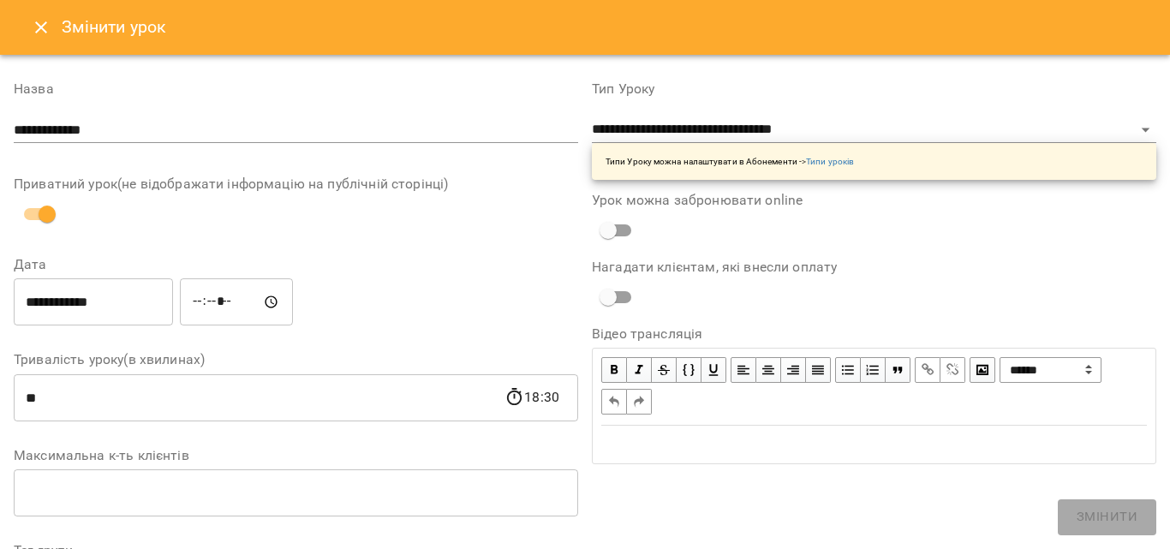
click at [48, 31] on icon "Close" at bounding box center [41, 27] width 21 height 21
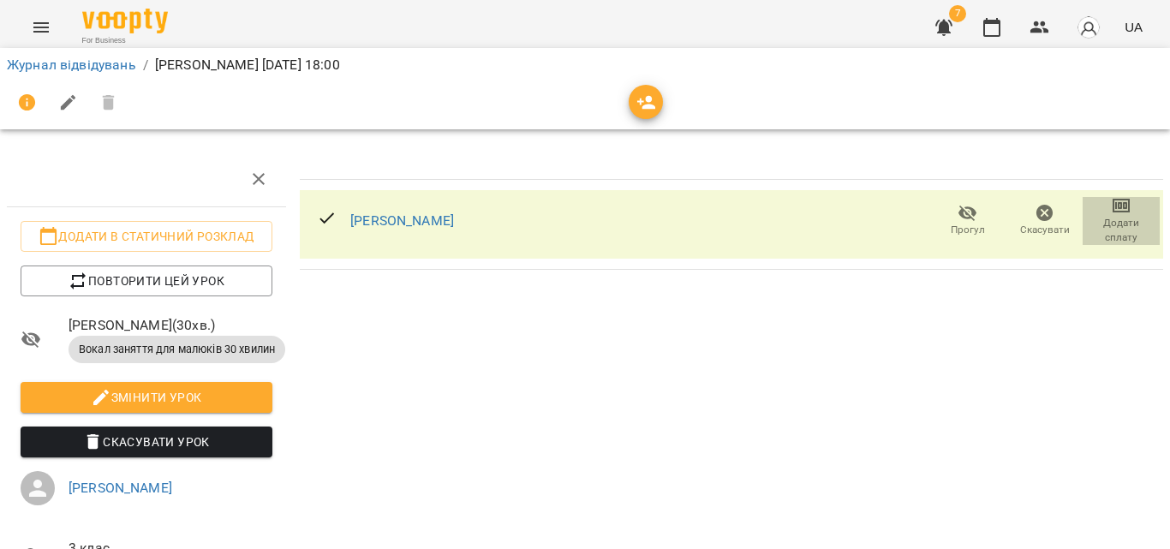
click at [1096, 221] on span "Додати сплату" at bounding box center [1121, 230] width 57 height 29
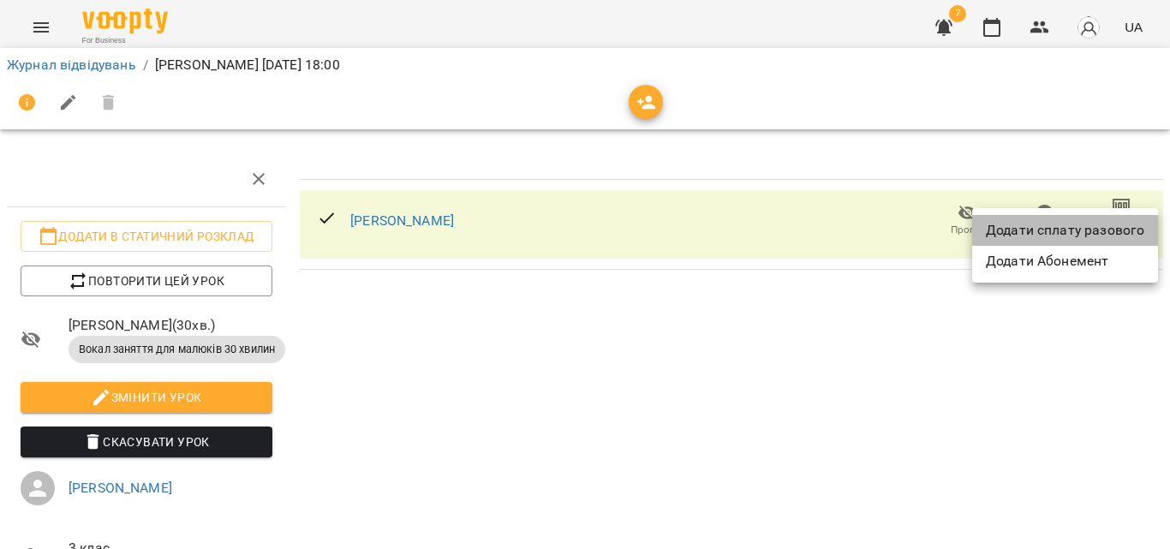
click at [1092, 224] on li "Додати сплату разового" at bounding box center [1065, 230] width 186 height 31
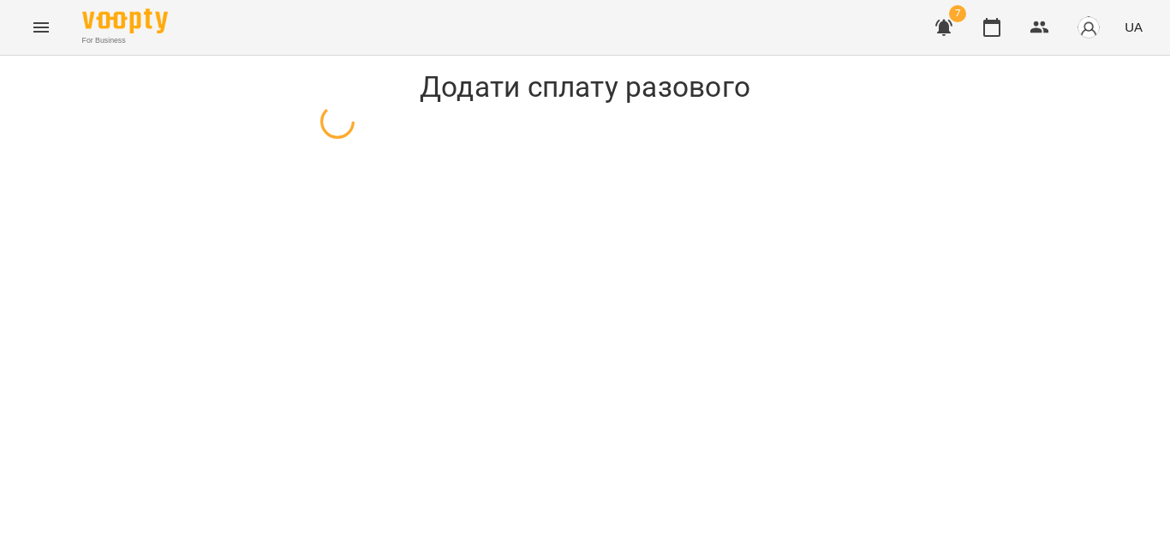
select select "**********"
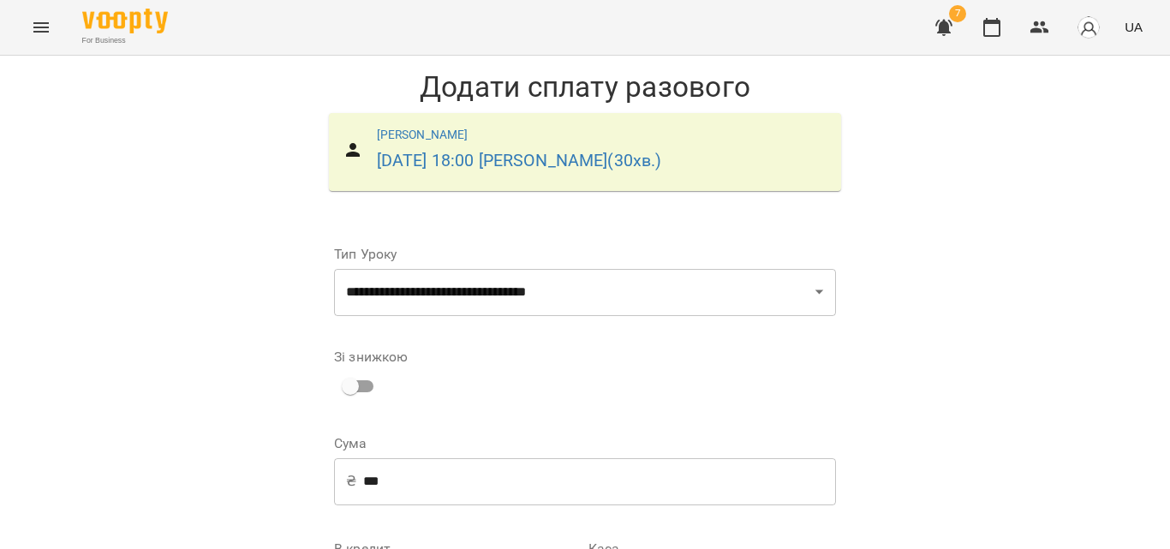
scroll to position [272, 0]
drag, startPoint x: 750, startPoint y: 509, endPoint x: 710, endPoint y: 399, distance: 116.5
click at [712, 403] on div "**********" at bounding box center [585, 513] width 509 height 567
select select "****"
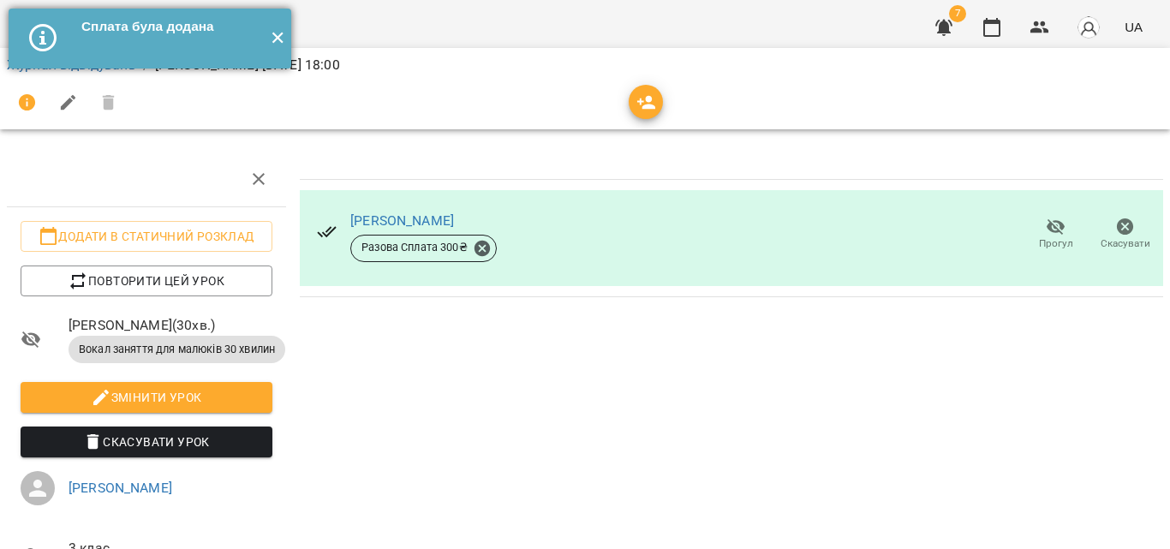
click at [283, 37] on button "✕" at bounding box center [277, 39] width 28 height 60
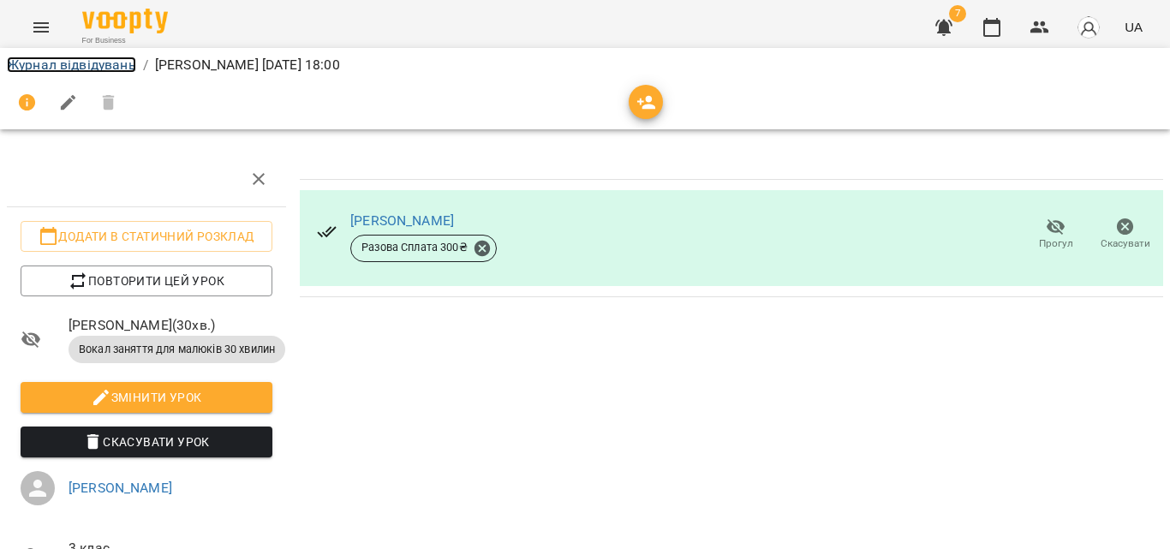
click at [105, 61] on link "Журнал відвідувань" at bounding box center [71, 65] width 129 height 16
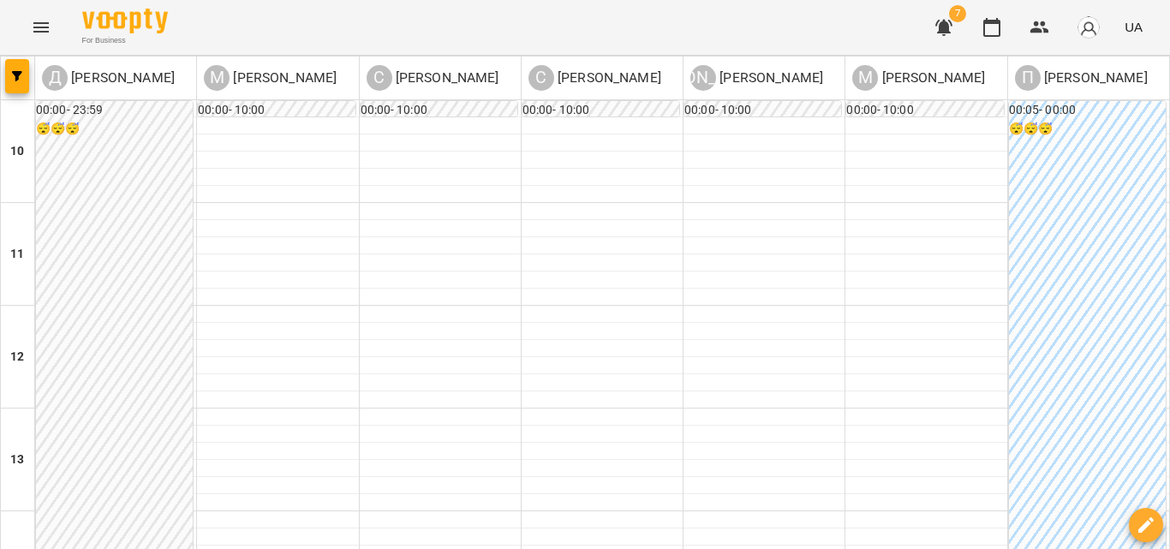
type input "**********"
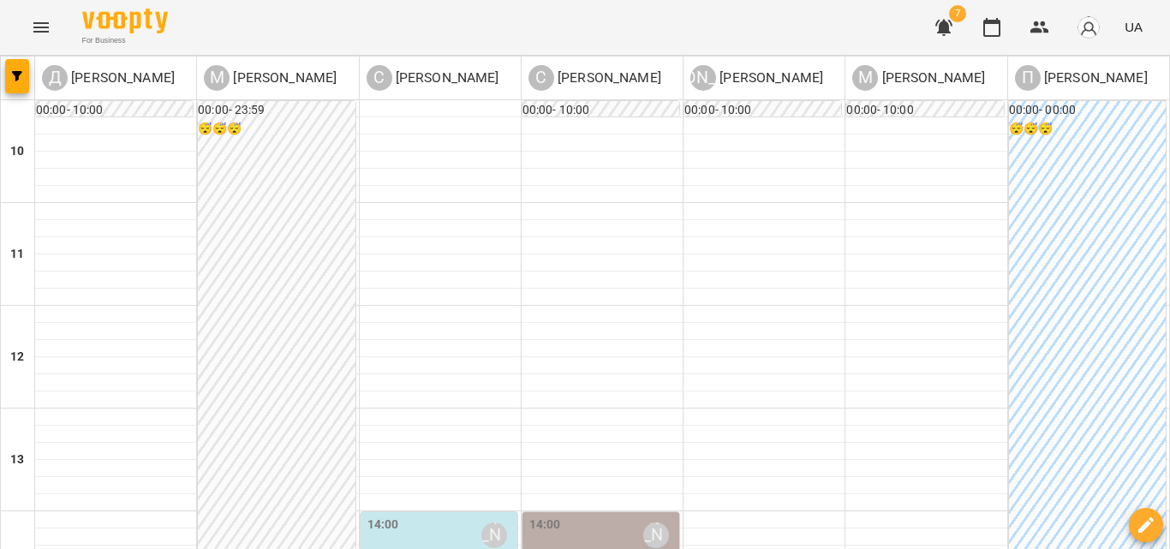
scroll to position [693, 0]
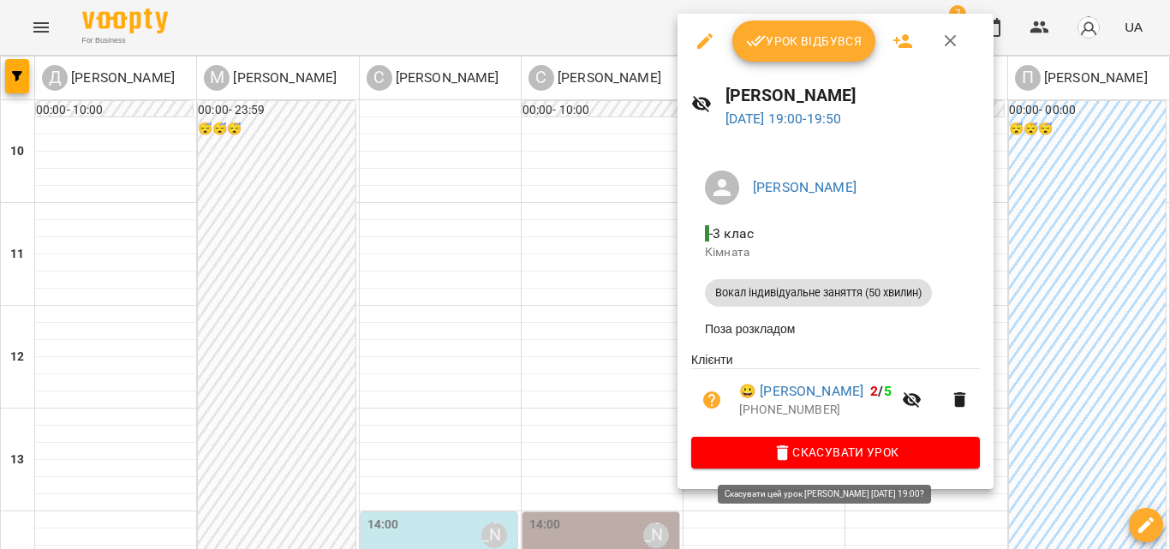
click at [821, 453] on span "Скасувати Урок" at bounding box center [835, 452] width 261 height 21
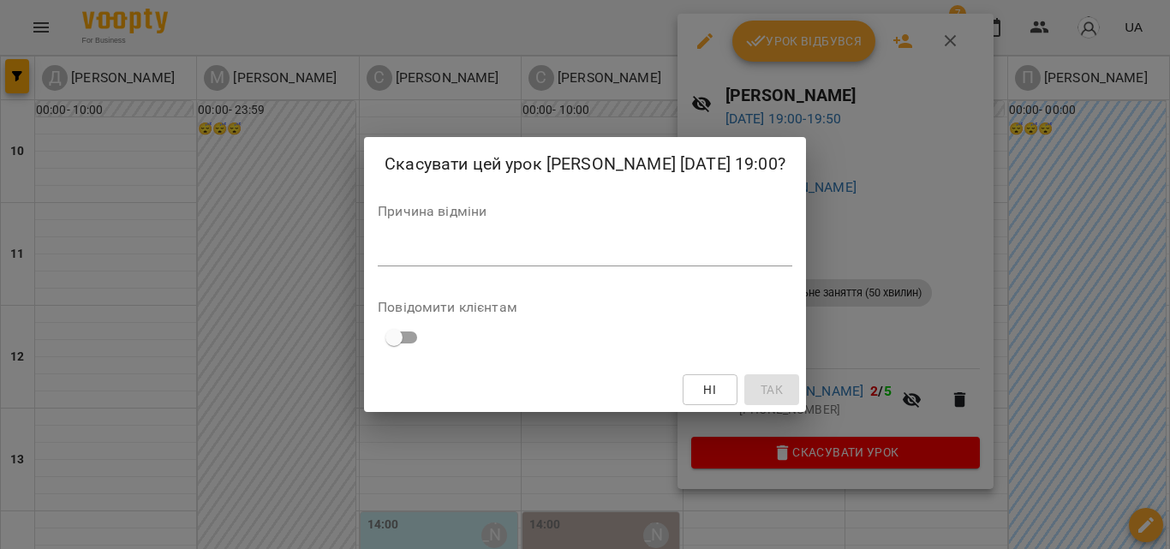
click at [645, 239] on div "*" at bounding box center [585, 252] width 415 height 27
type textarea "*"
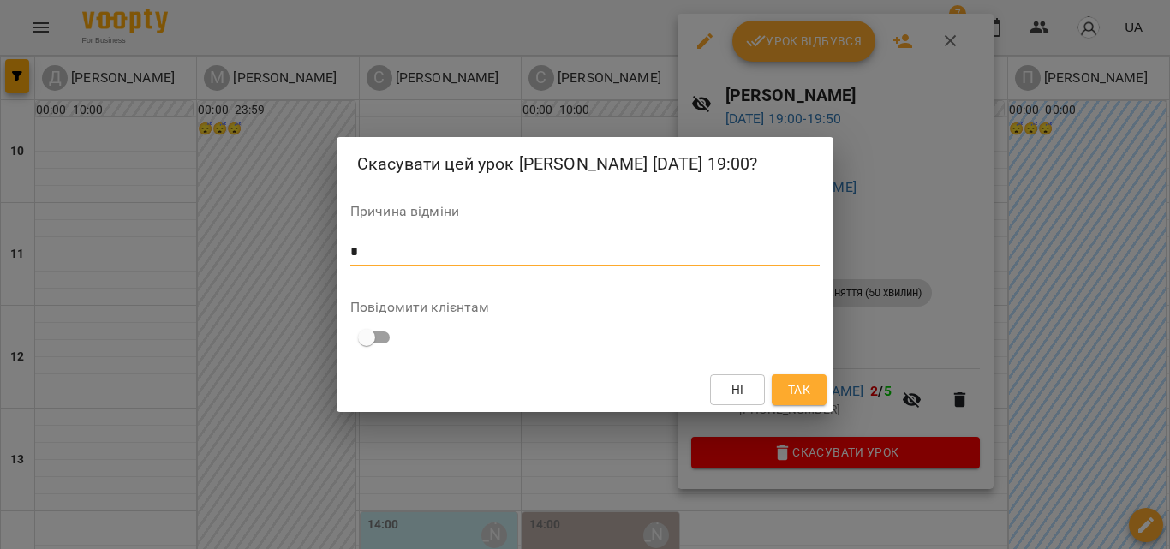
type textarea "*"
click at [822, 394] on button "Так" at bounding box center [799, 389] width 55 height 31
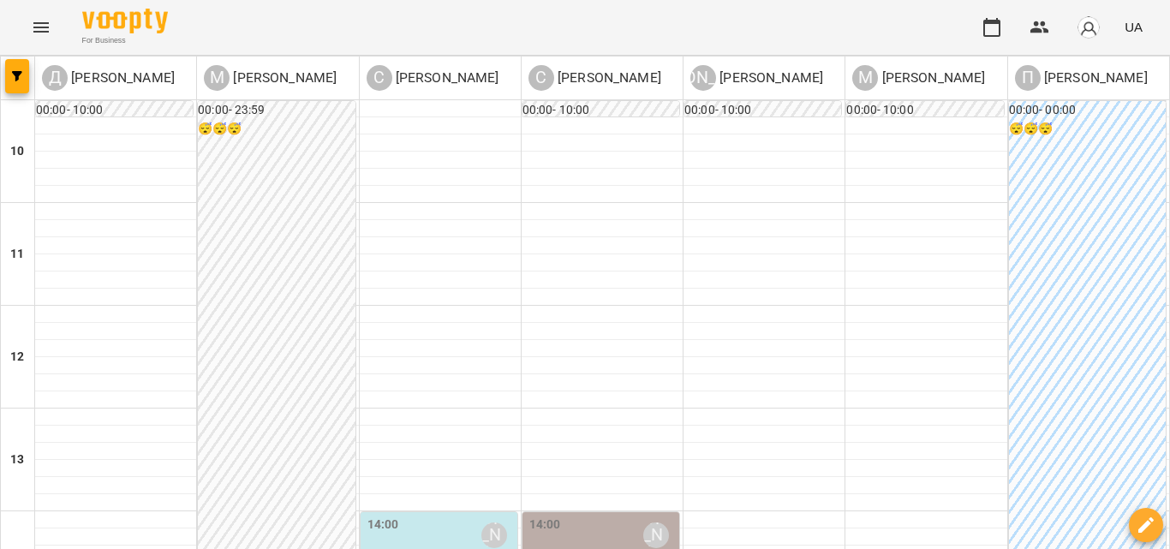
scroll to position [179, 0]
click at [18, 76] on icon "button" at bounding box center [17, 76] width 10 height 10
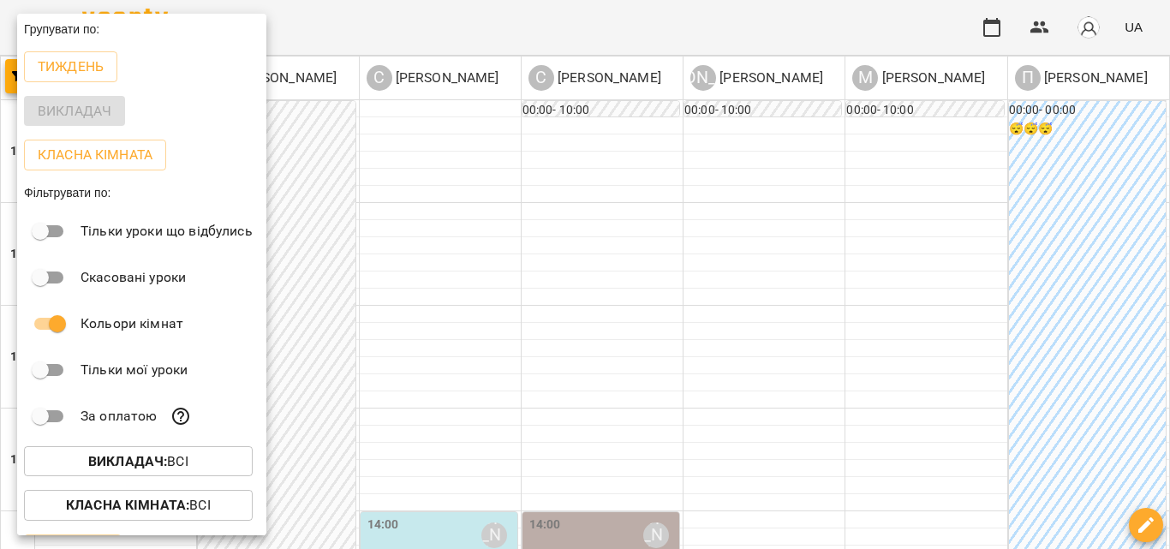
click at [435, 6] on div at bounding box center [585, 274] width 1170 height 549
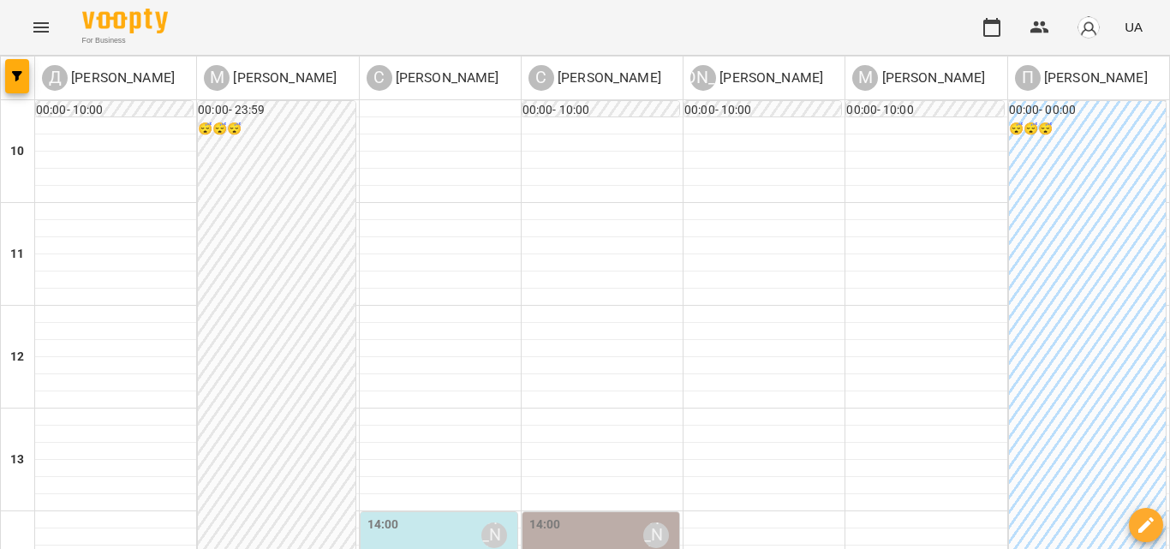
scroll to position [522, 0]
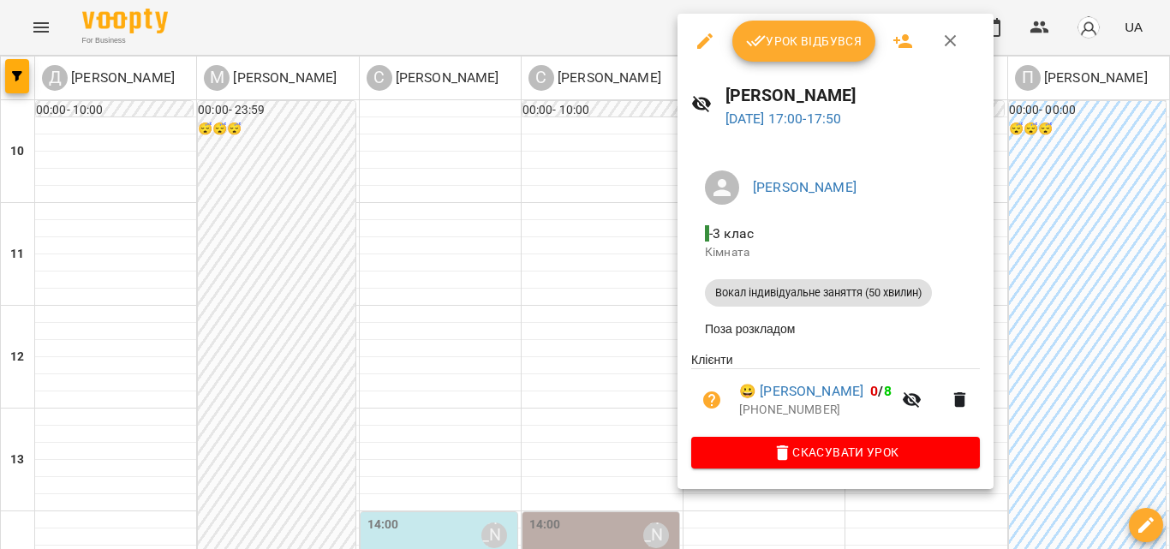
click at [949, 39] on icon "button" at bounding box center [951, 41] width 21 height 21
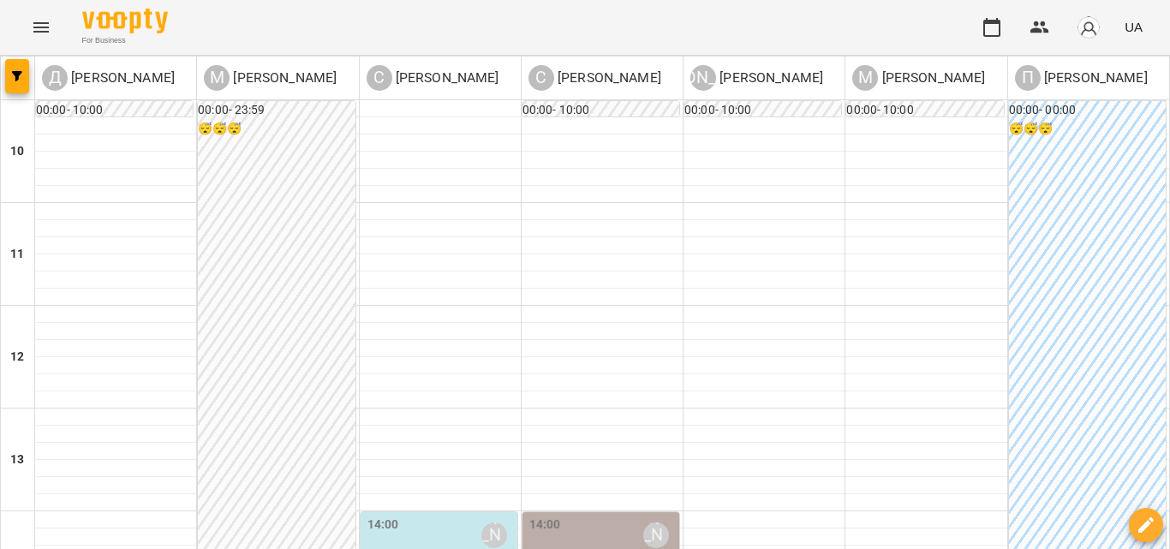
click at [46, 31] on icon "Menu" at bounding box center [40, 27] width 15 height 10
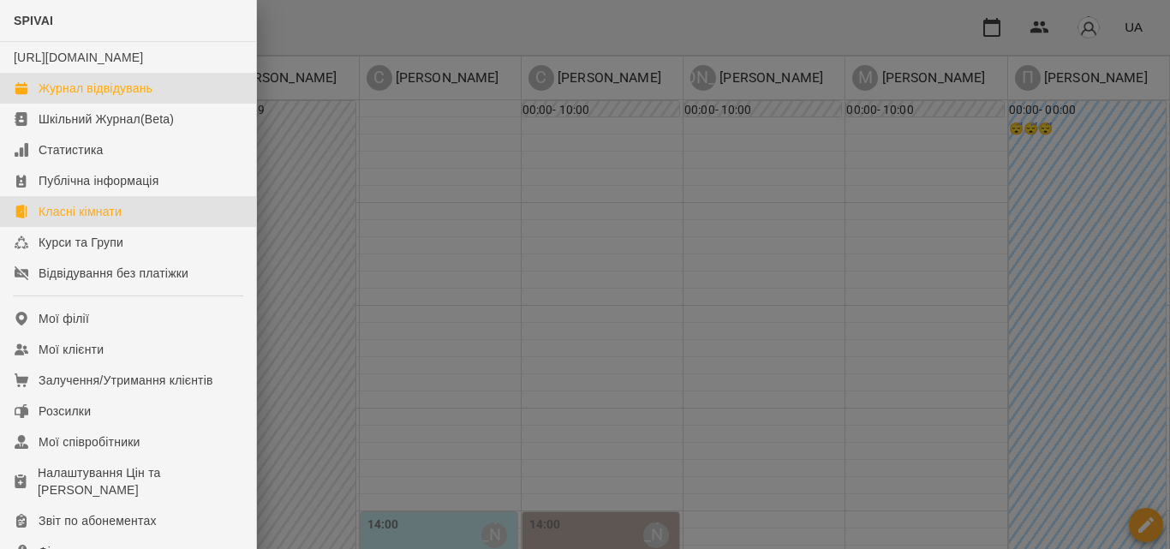
click at [87, 220] on div "Класні кімнати" at bounding box center [80, 211] width 83 height 17
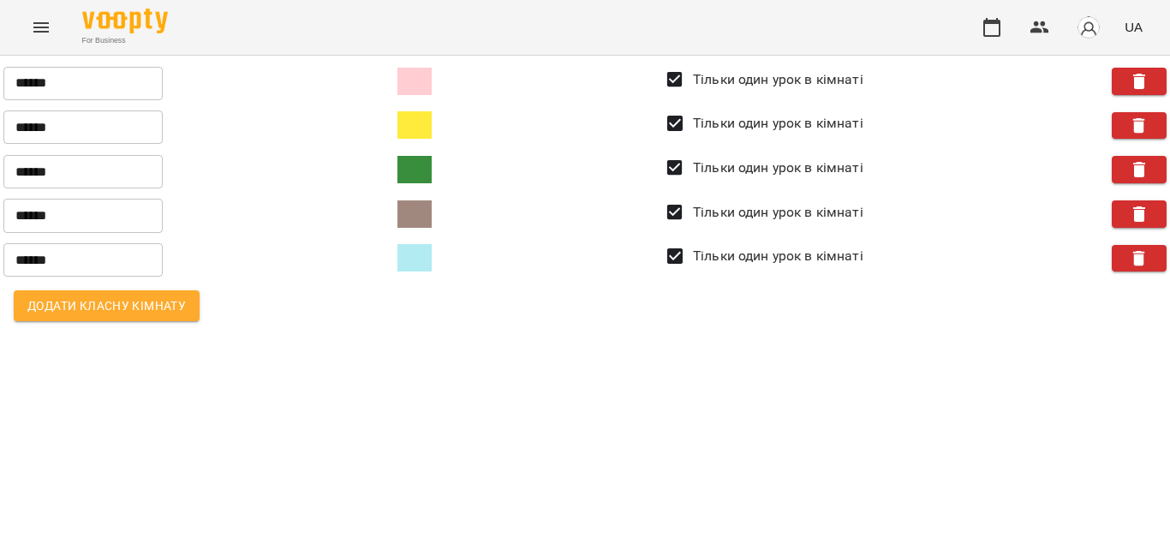
click at [416, 172] on span at bounding box center [414, 169] width 34 height 27
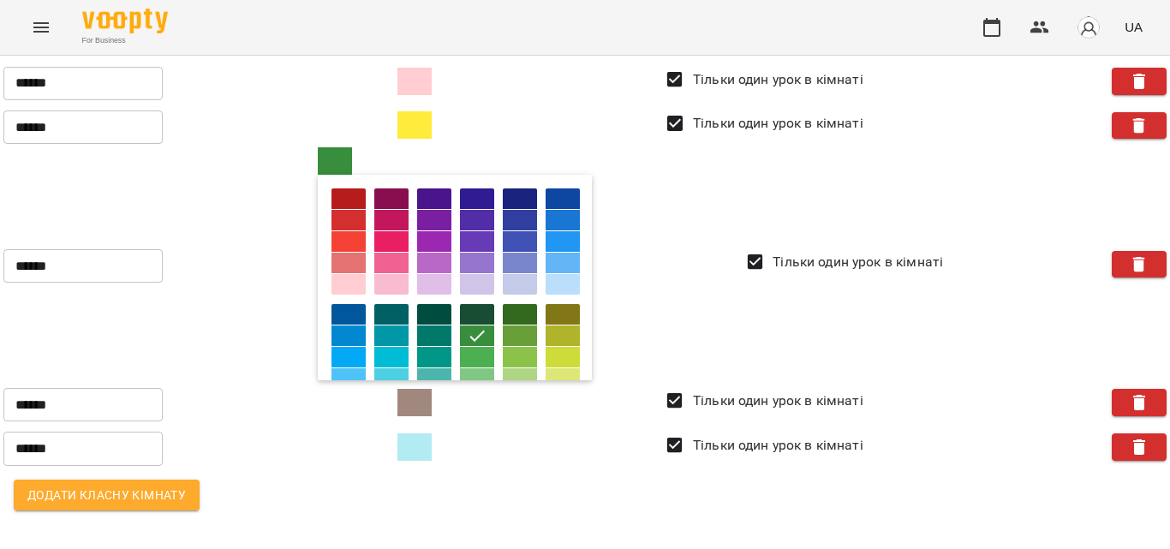
click at [655, 285] on div "****** ​ Тільки один урок в кімнаті" at bounding box center [584, 263] width 1163 height 233
click at [643, 101] on div "****** ​ Тільки один урок в кімнаті" at bounding box center [584, 81] width 1163 height 45
click at [426, 403] on span at bounding box center [414, 402] width 34 height 27
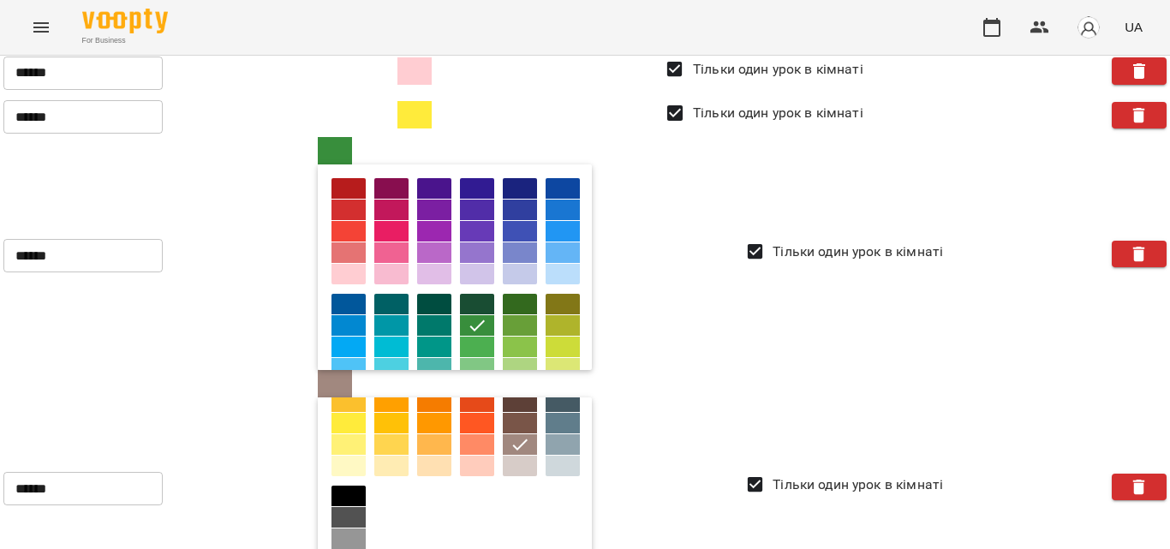
scroll to position [276, 0]
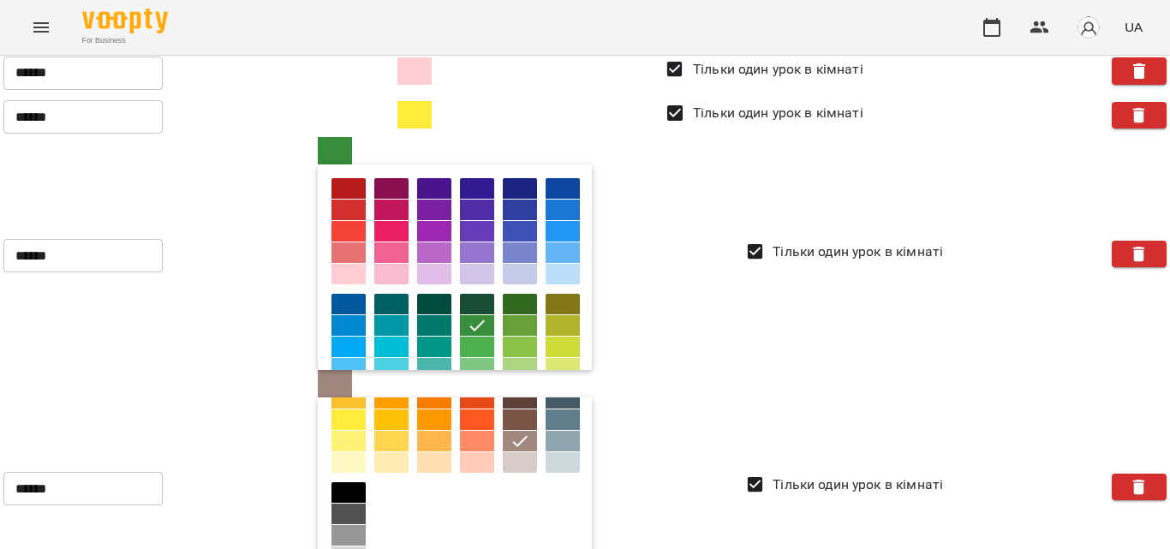
click at [503, 388] on div at bounding box center [520, 398] width 34 height 21
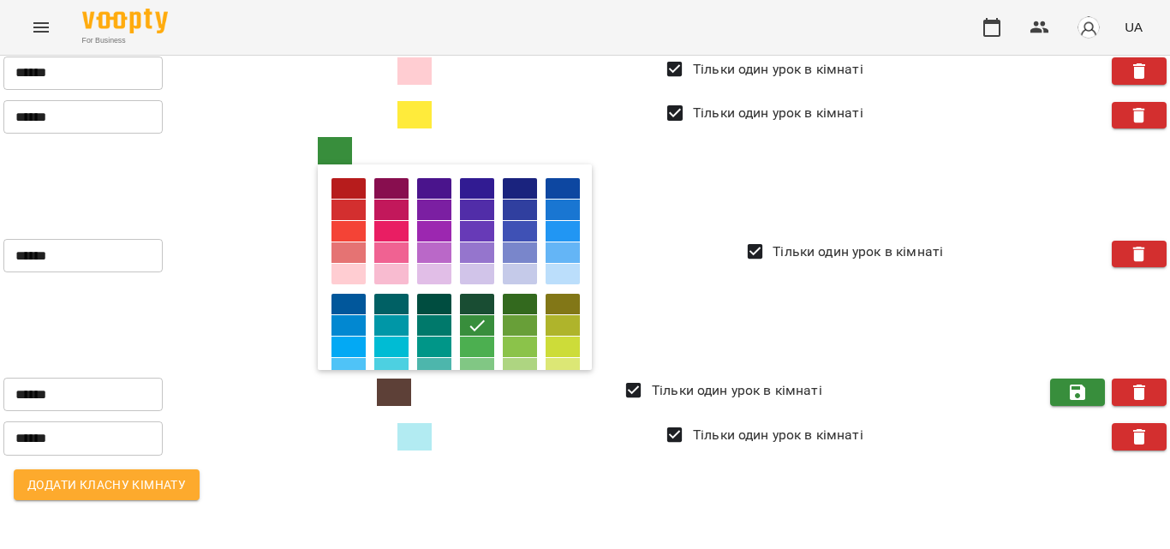
scroll to position [0, 0]
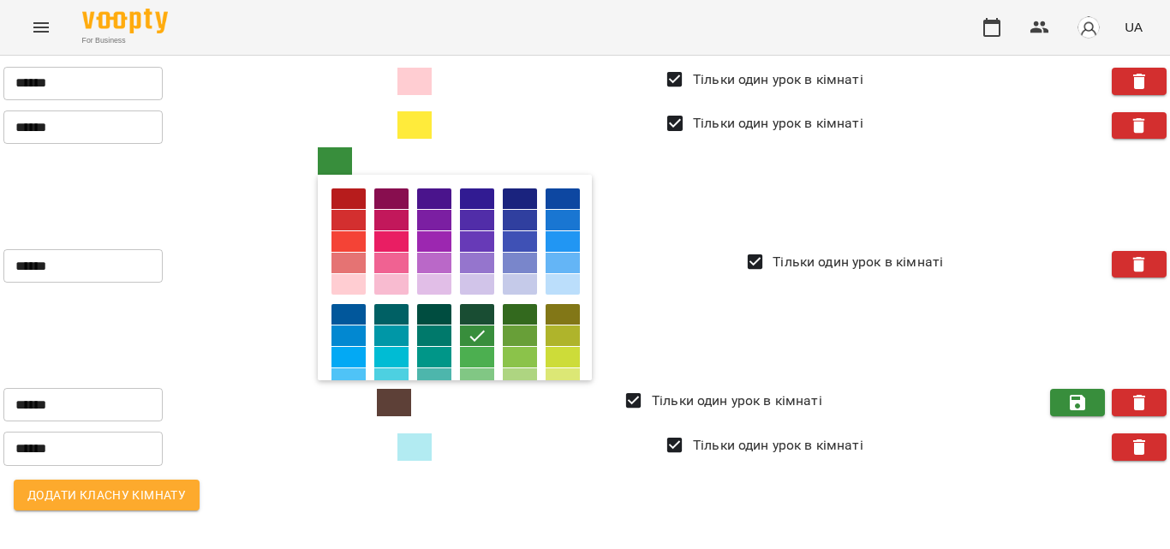
click at [130, 503] on span "Додати класну кімнату" at bounding box center [106, 495] width 158 height 21
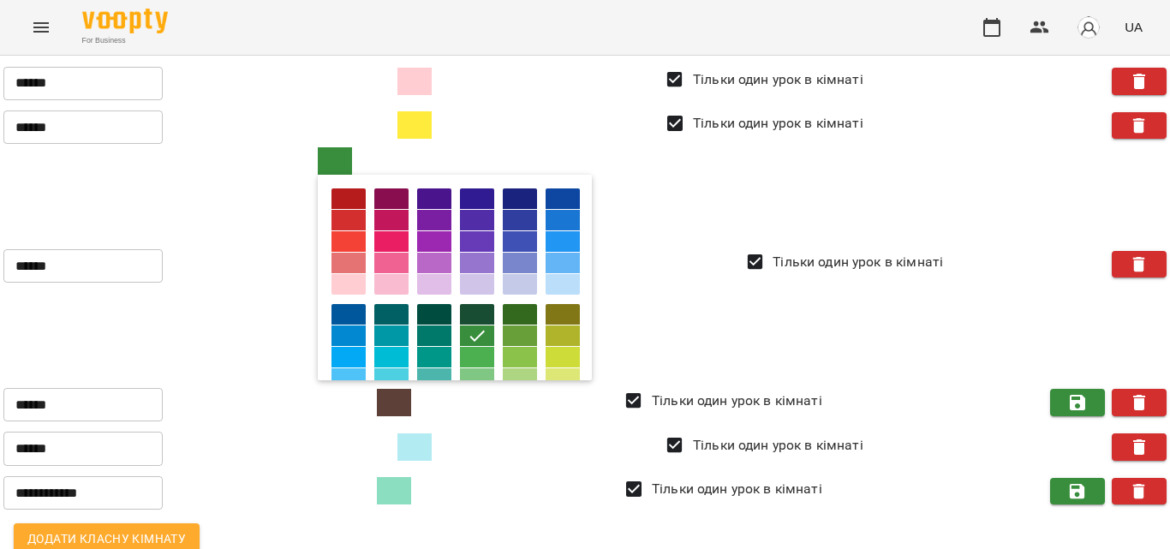
click at [4, 42] on div "For Business UA" at bounding box center [585, 27] width 1170 height 55
click at [37, 28] on icon "Menu" at bounding box center [41, 27] width 21 height 21
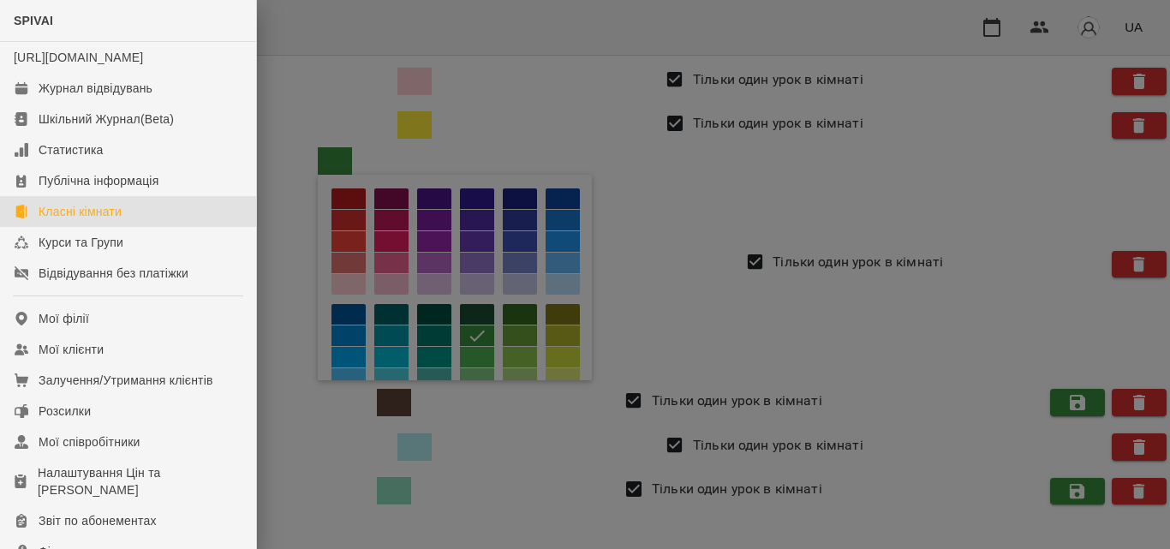
click at [731, 201] on div at bounding box center [585, 274] width 1170 height 549
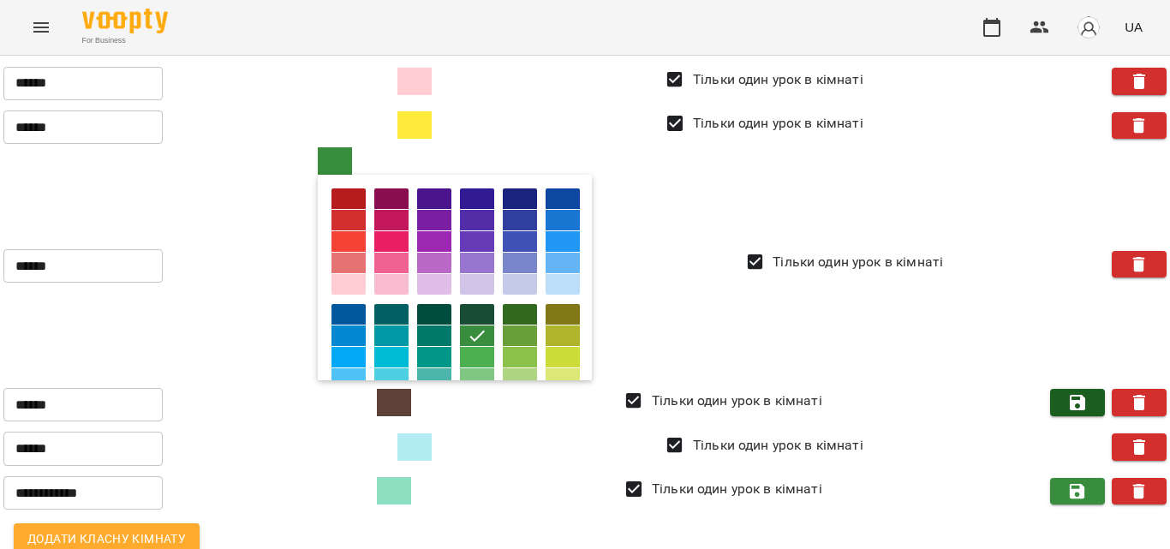
click at [1078, 401] on span "button" at bounding box center [1078, 402] width 38 height 21
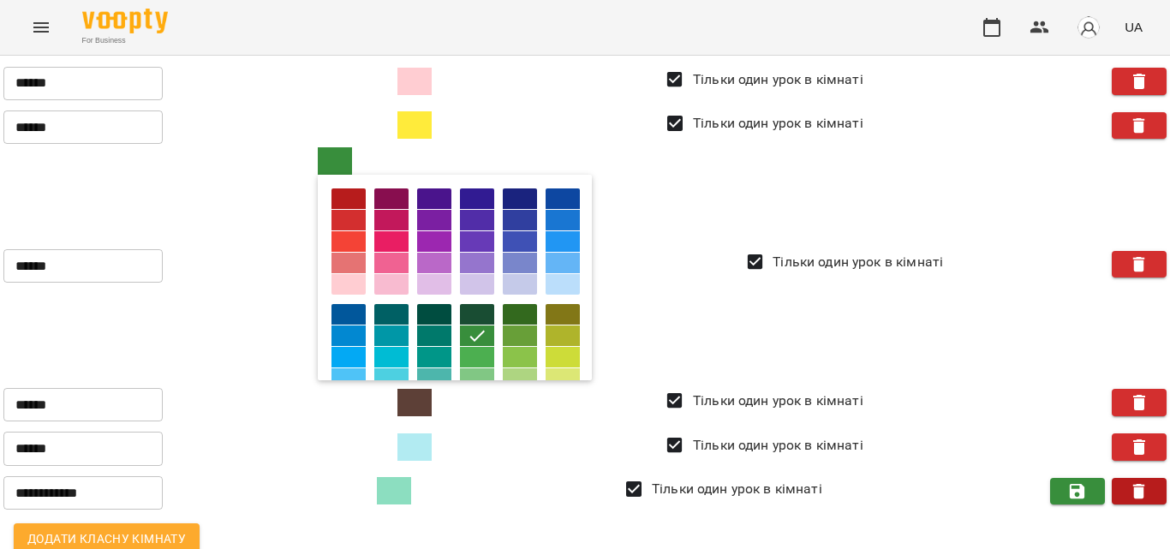
click at [1143, 488] on span "button" at bounding box center [1140, 491] width 38 height 21
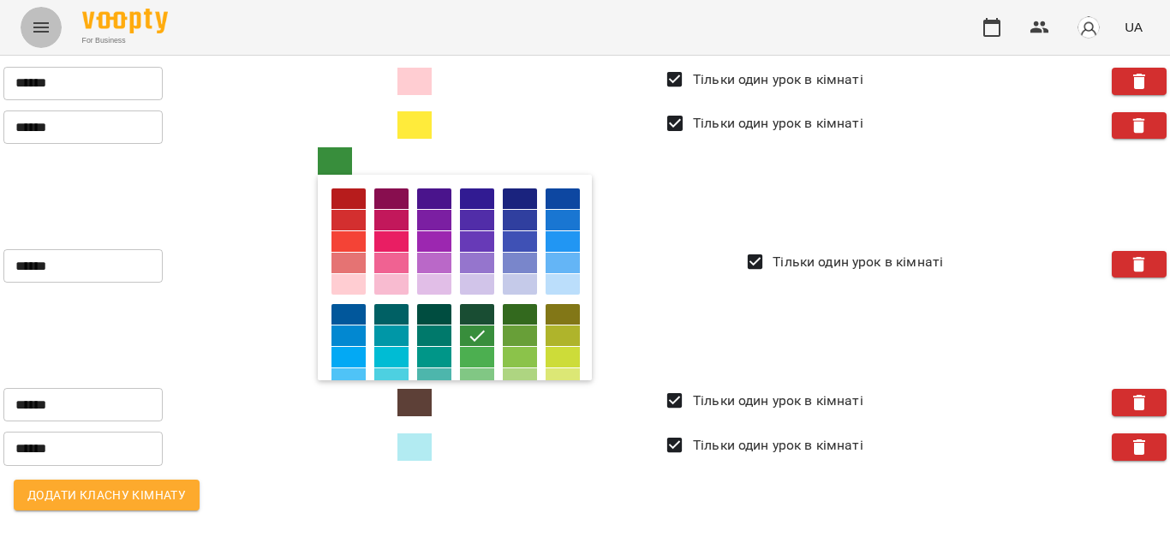
click at [50, 32] on icon "Menu" at bounding box center [41, 27] width 21 height 21
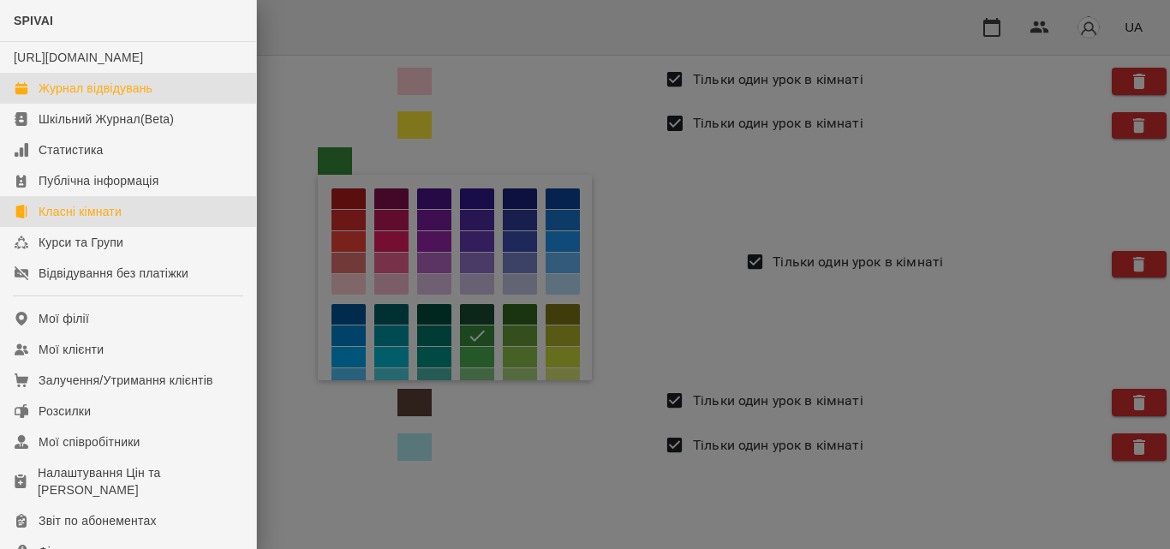
click at [104, 104] on link "Журнал відвідувань" at bounding box center [128, 88] width 256 height 31
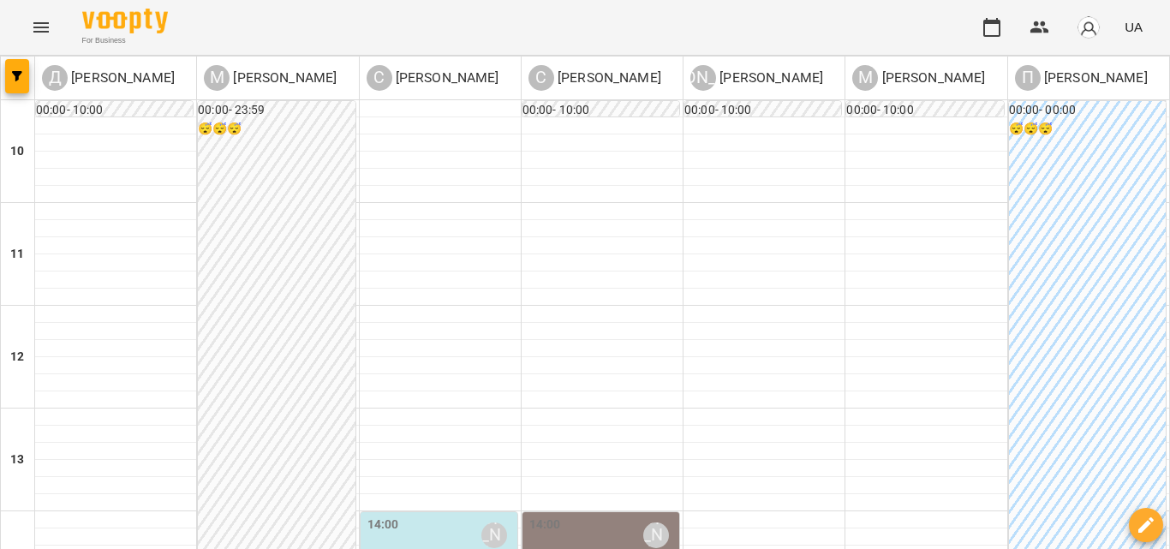
scroll to position [343, 0]
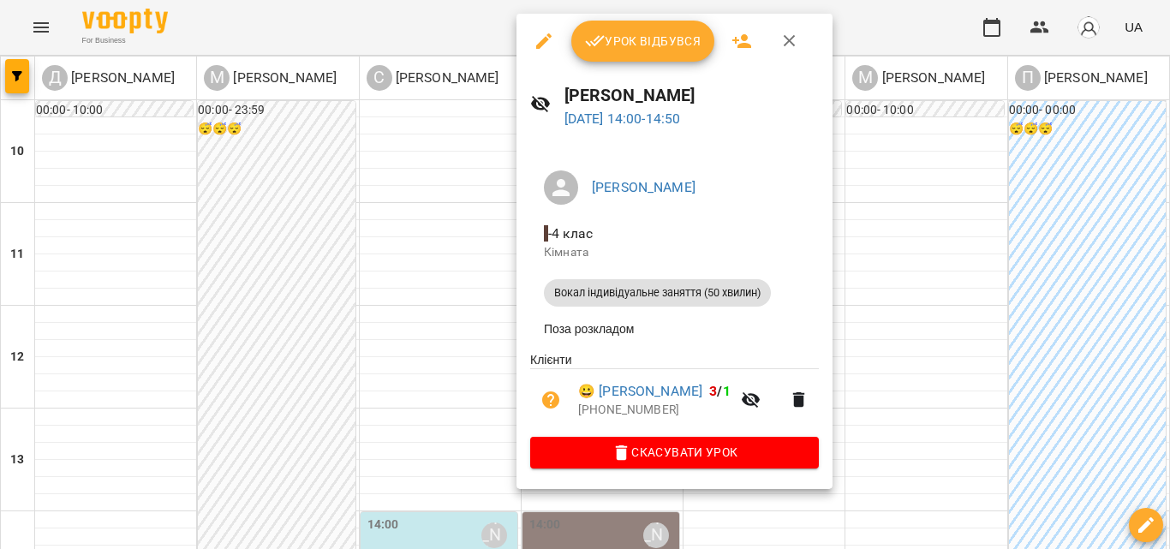
click at [38, 25] on div at bounding box center [585, 274] width 1170 height 549
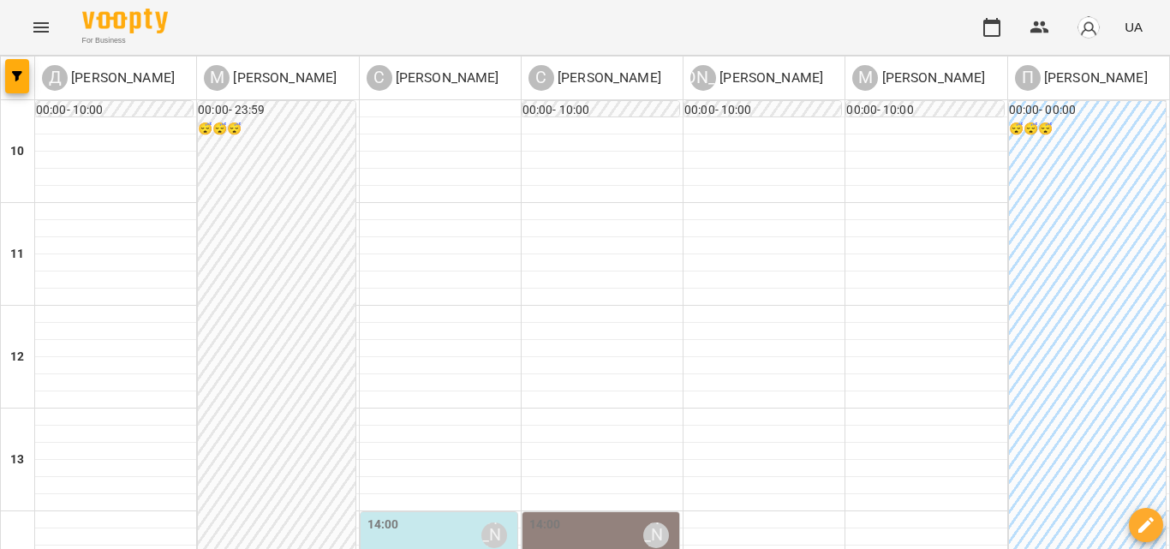
click at [43, 24] on icon "Menu" at bounding box center [40, 27] width 15 height 10
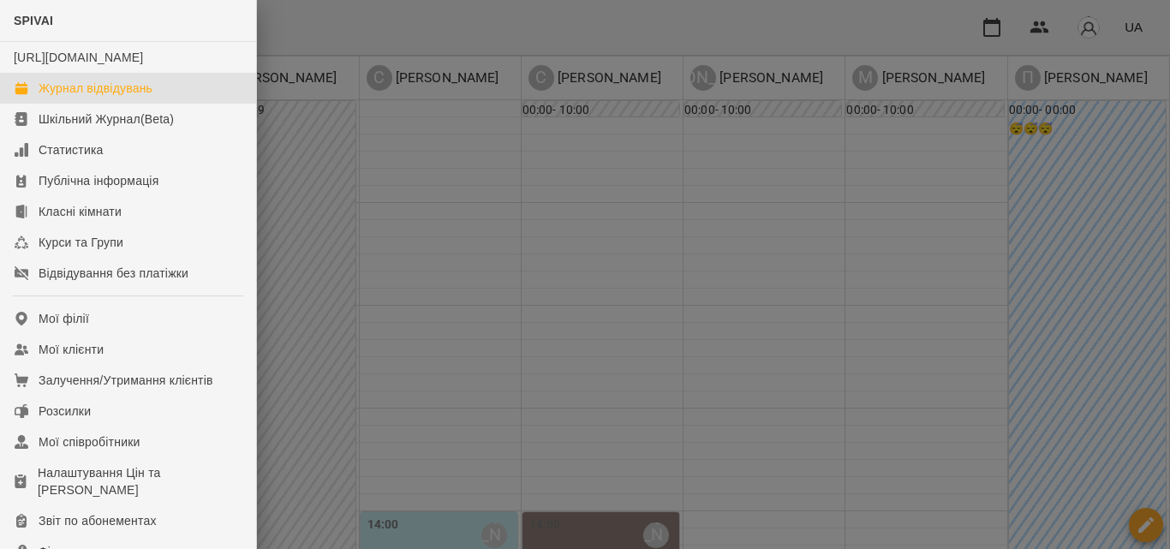
drag, startPoint x: 383, startPoint y: 12, endPoint x: 206, endPoint y: 25, distance: 176.9
click at [384, 17] on div at bounding box center [585, 274] width 1170 height 549
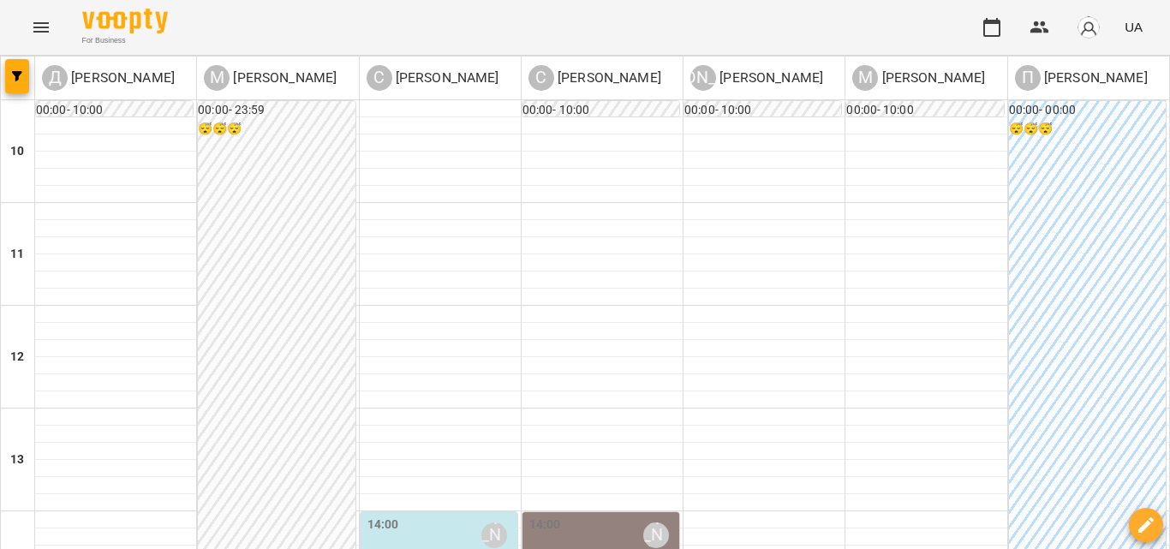
click at [35, 69] on div "Д Дробна Уляна" at bounding box center [115, 77] width 161 height 39
click at [16, 81] on button "button" at bounding box center [17, 76] width 24 height 34
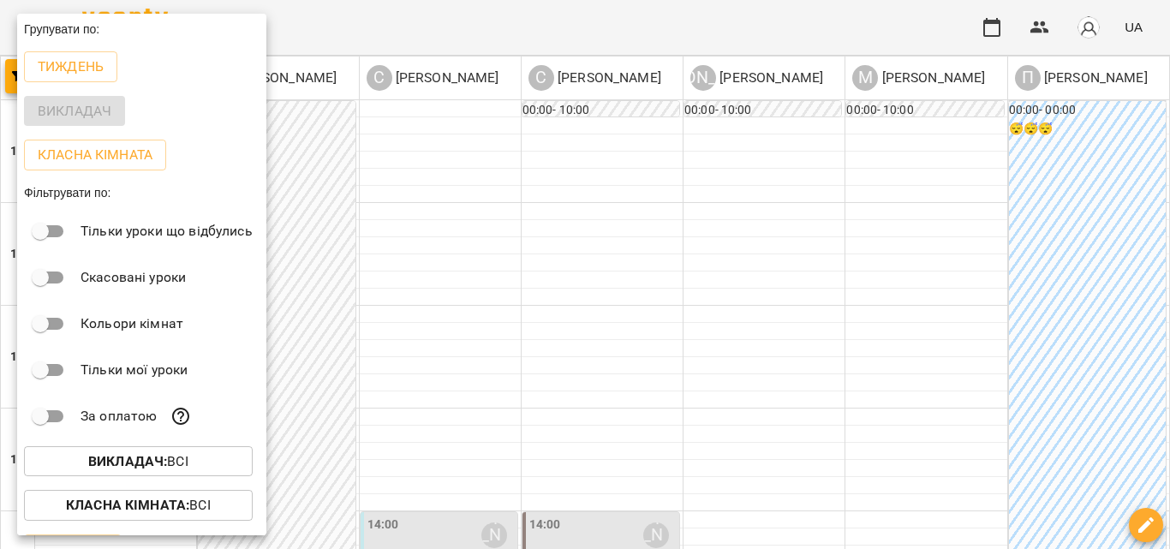
click at [452, 33] on div at bounding box center [585, 274] width 1170 height 549
